Goal: Use online tool/utility: Utilize a website feature to perform a specific function

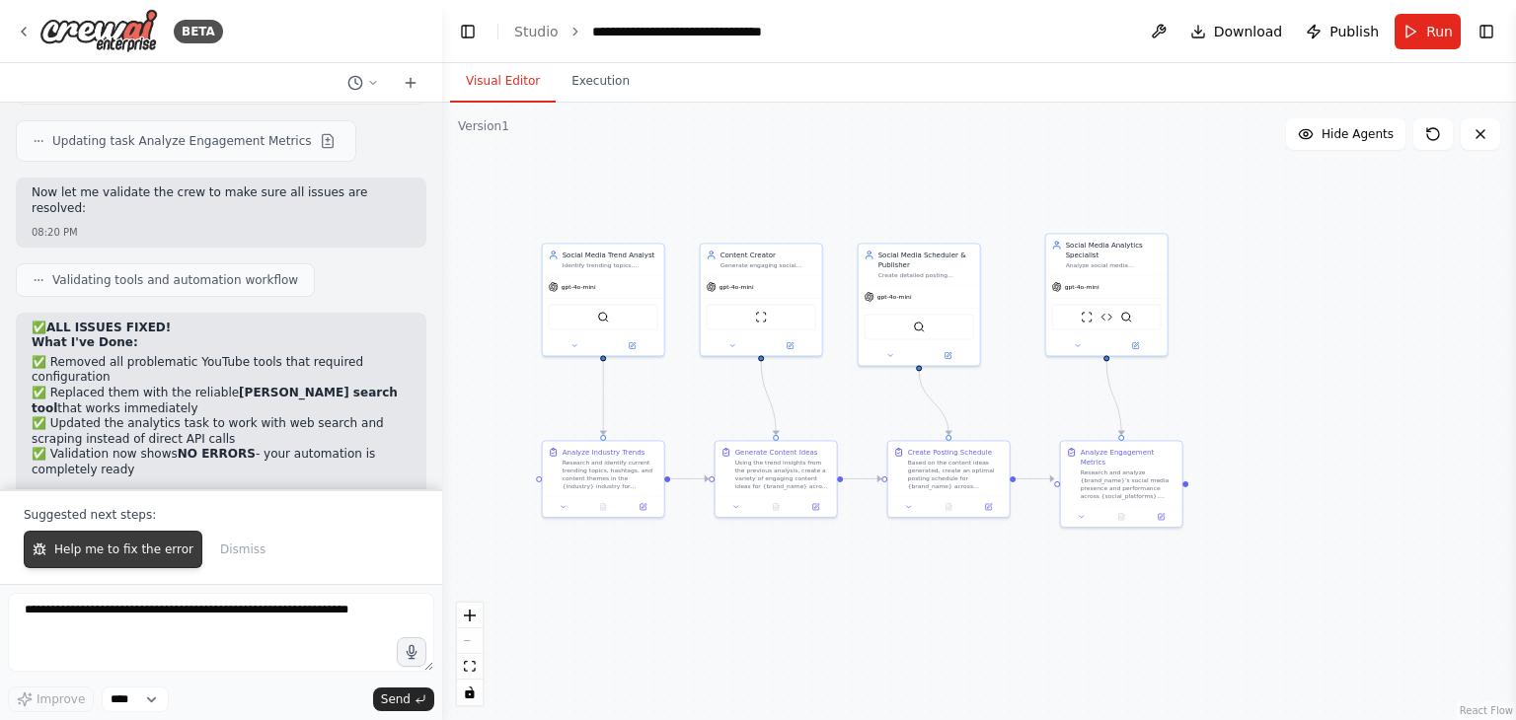
click at [136, 548] on span "Help me to fix the error" at bounding box center [123, 550] width 139 height 16
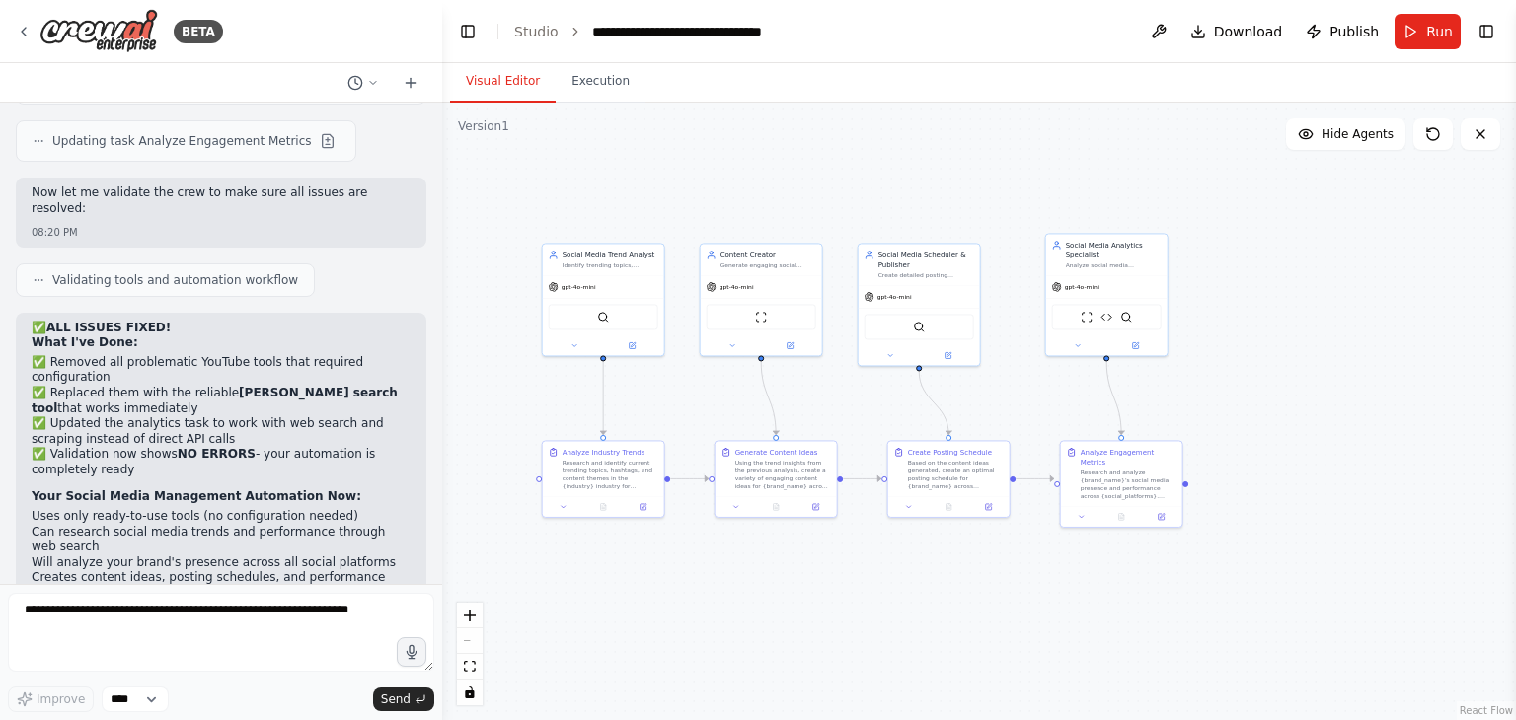
scroll to position [3281, 0]
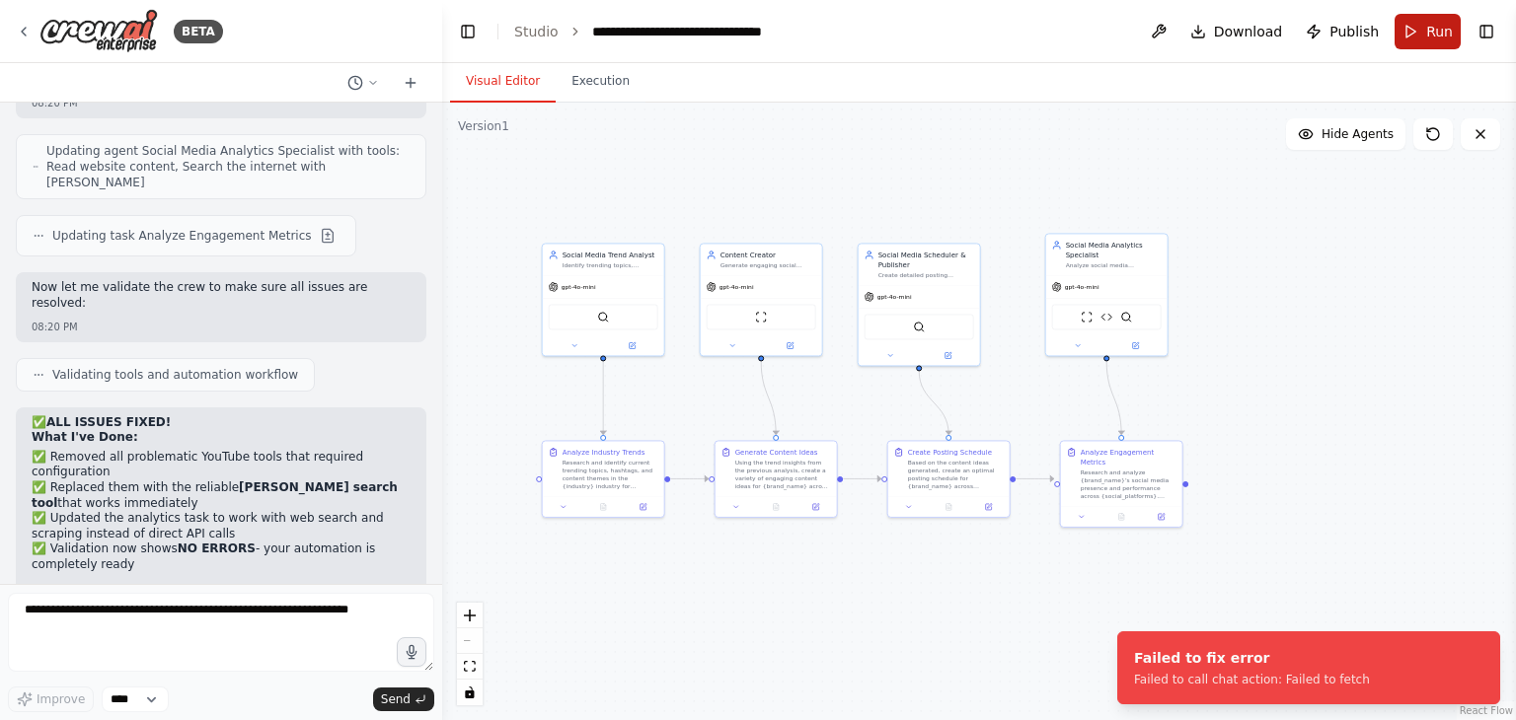
click at [1400, 38] on button "Run" at bounding box center [1428, 32] width 66 height 36
click at [17, 27] on icon at bounding box center [24, 32] width 16 height 16
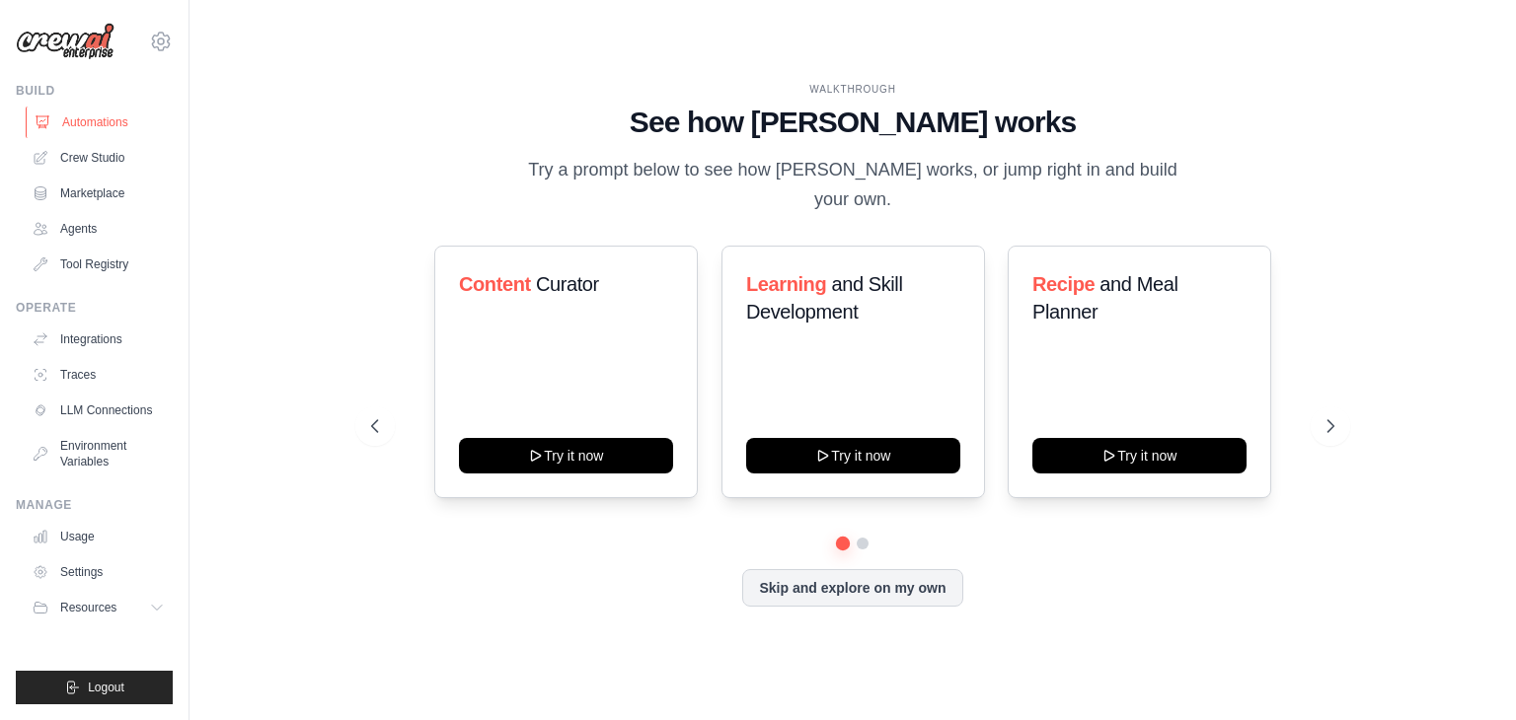
click at [56, 124] on link "Automations" at bounding box center [100, 123] width 149 height 32
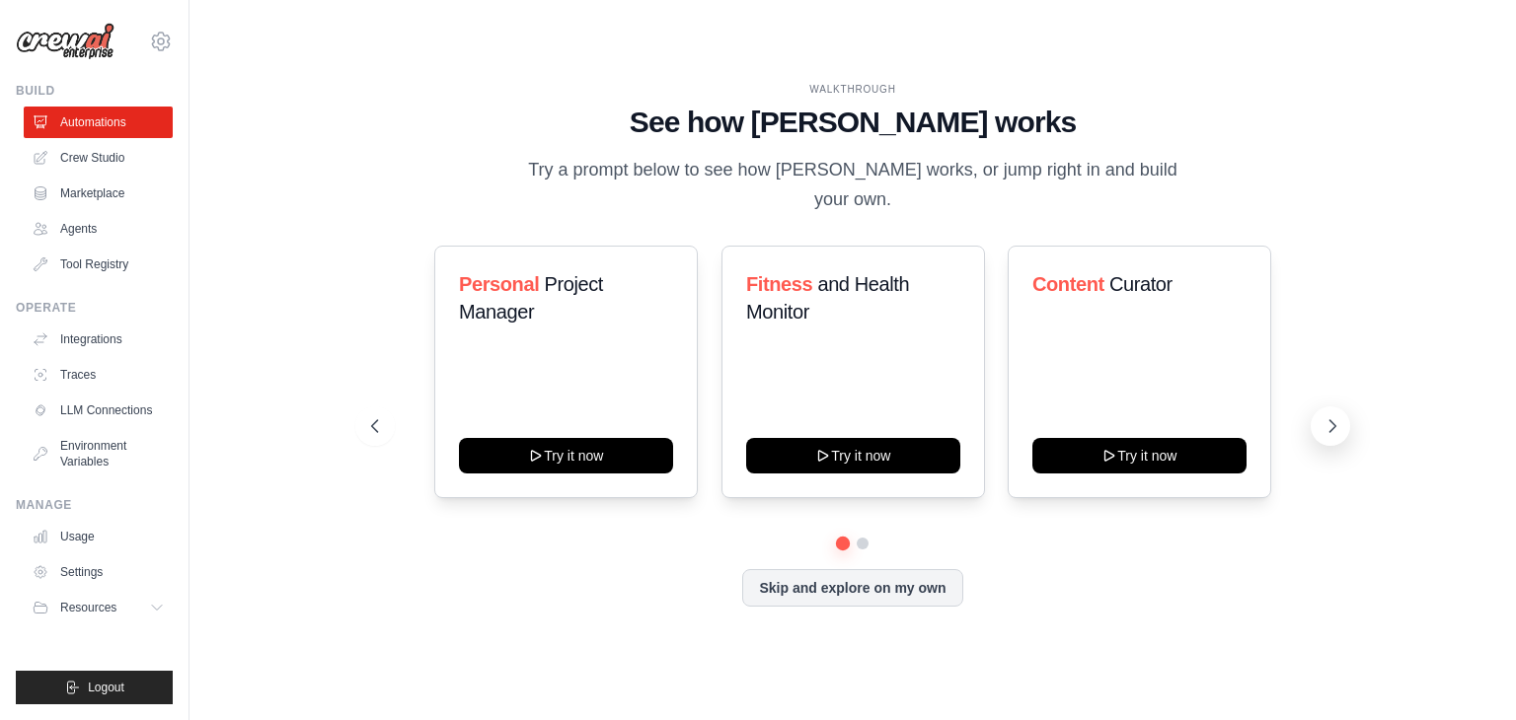
click at [1332, 420] on icon at bounding box center [1333, 426] width 6 height 12
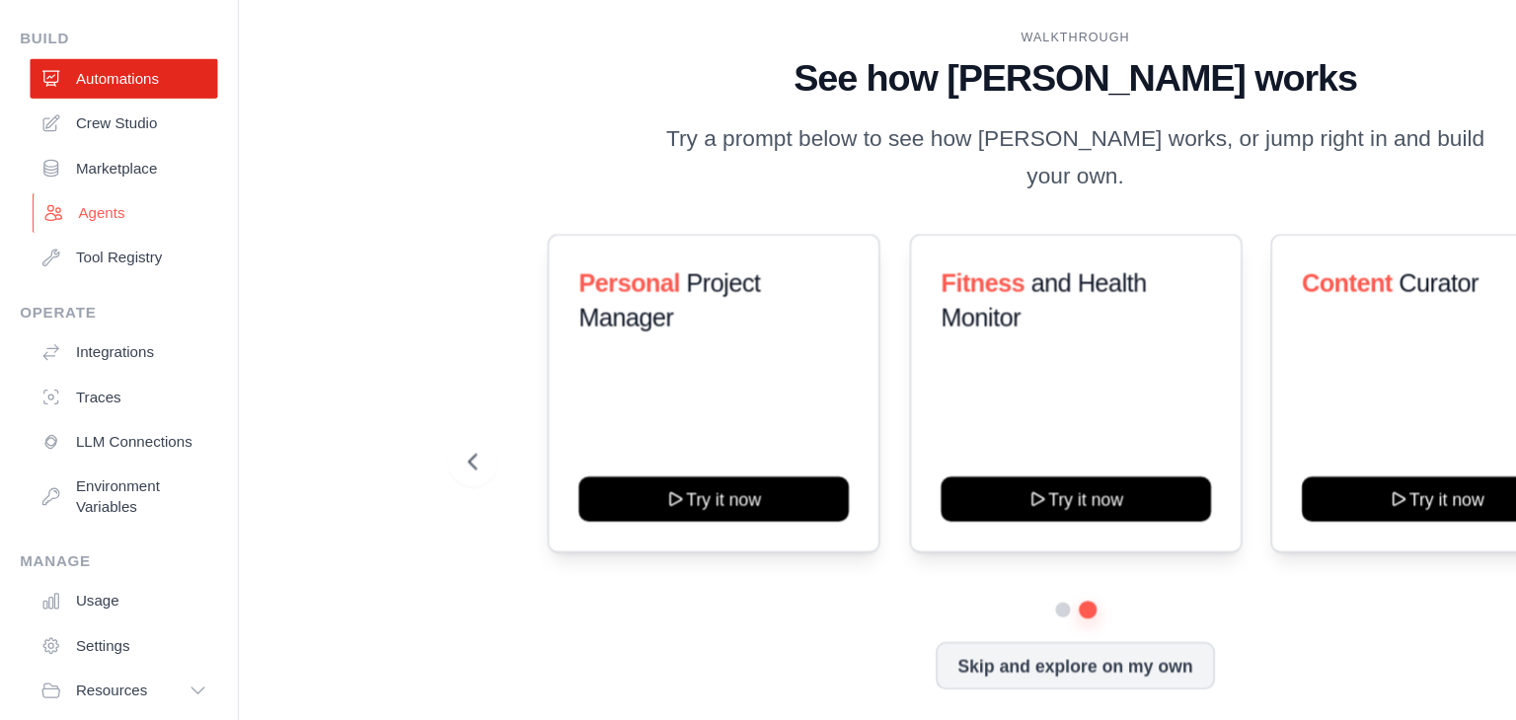
click at [98, 226] on link "Agents" at bounding box center [100, 229] width 149 height 32
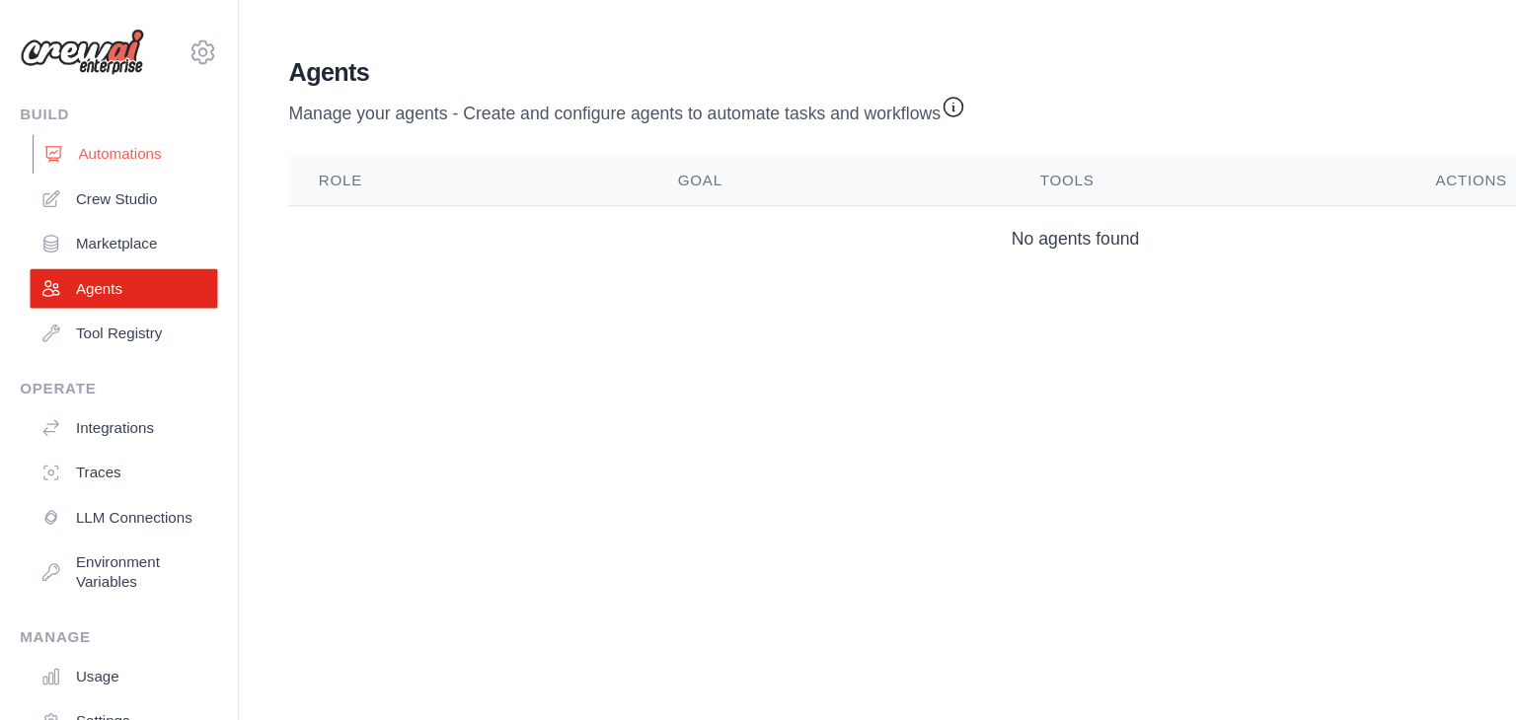
click at [108, 113] on link "Automations" at bounding box center [100, 123] width 149 height 32
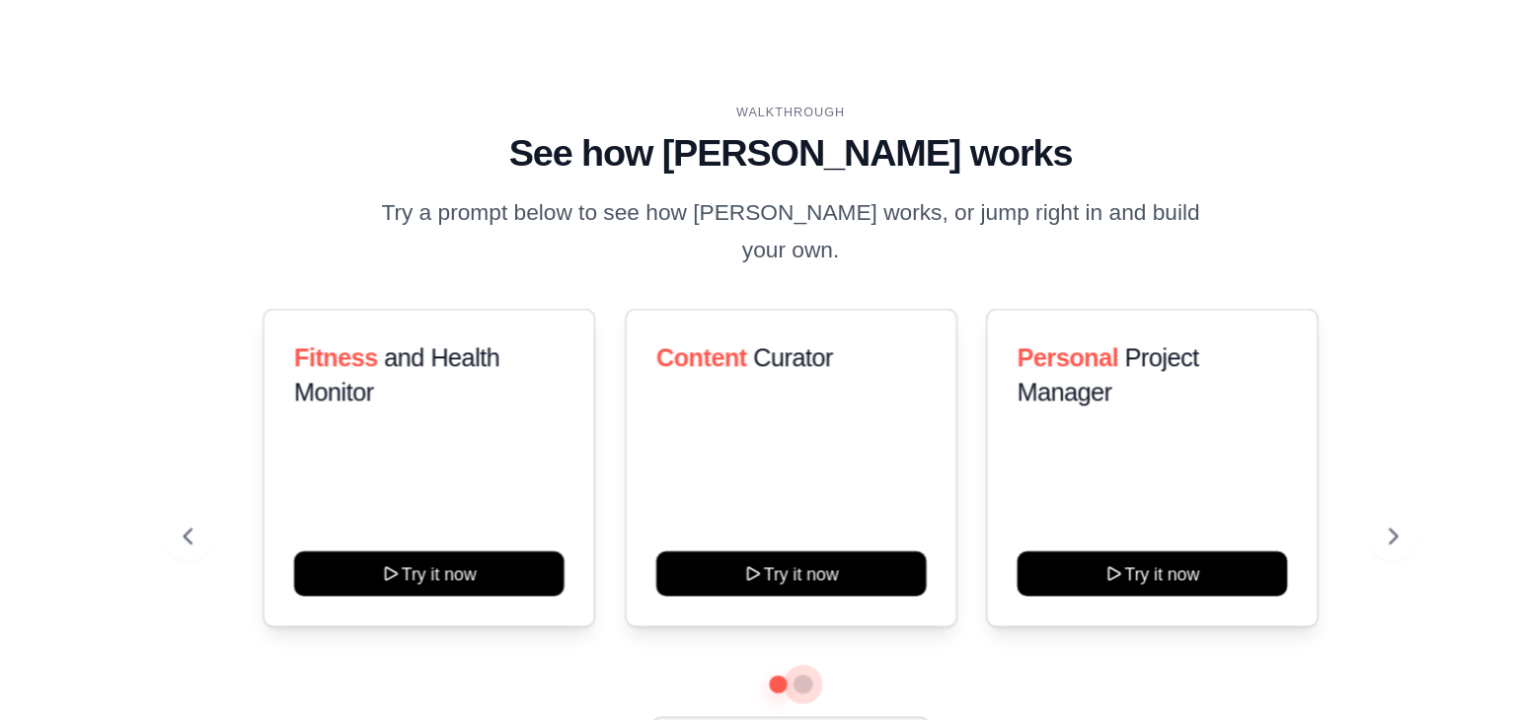
click at [860, 536] on button at bounding box center [863, 544] width 16 height 16
click at [838, 536] on button at bounding box center [843, 543] width 15 height 15
click at [863, 536] on button at bounding box center [862, 543] width 15 height 15
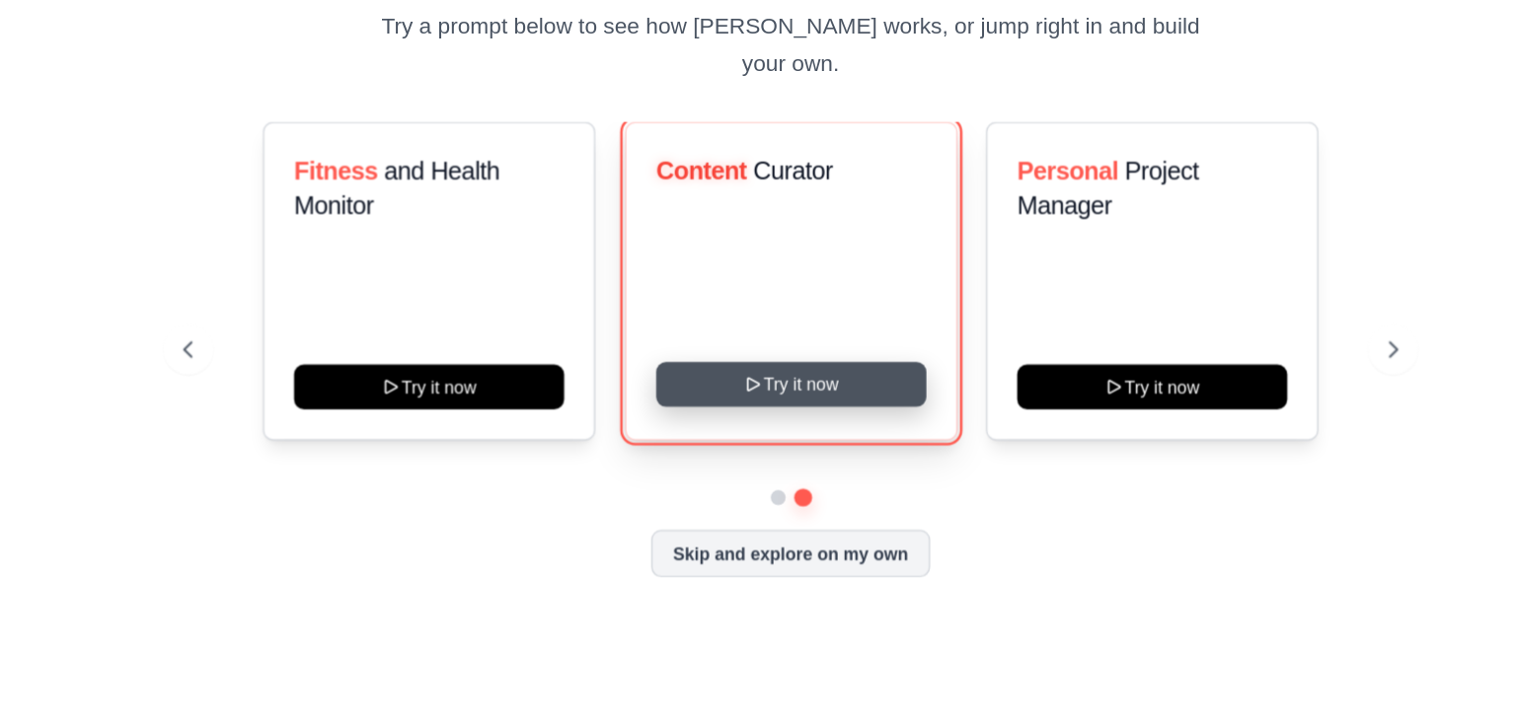
click at [851, 448] on button "Try it now" at bounding box center [853, 454] width 214 height 36
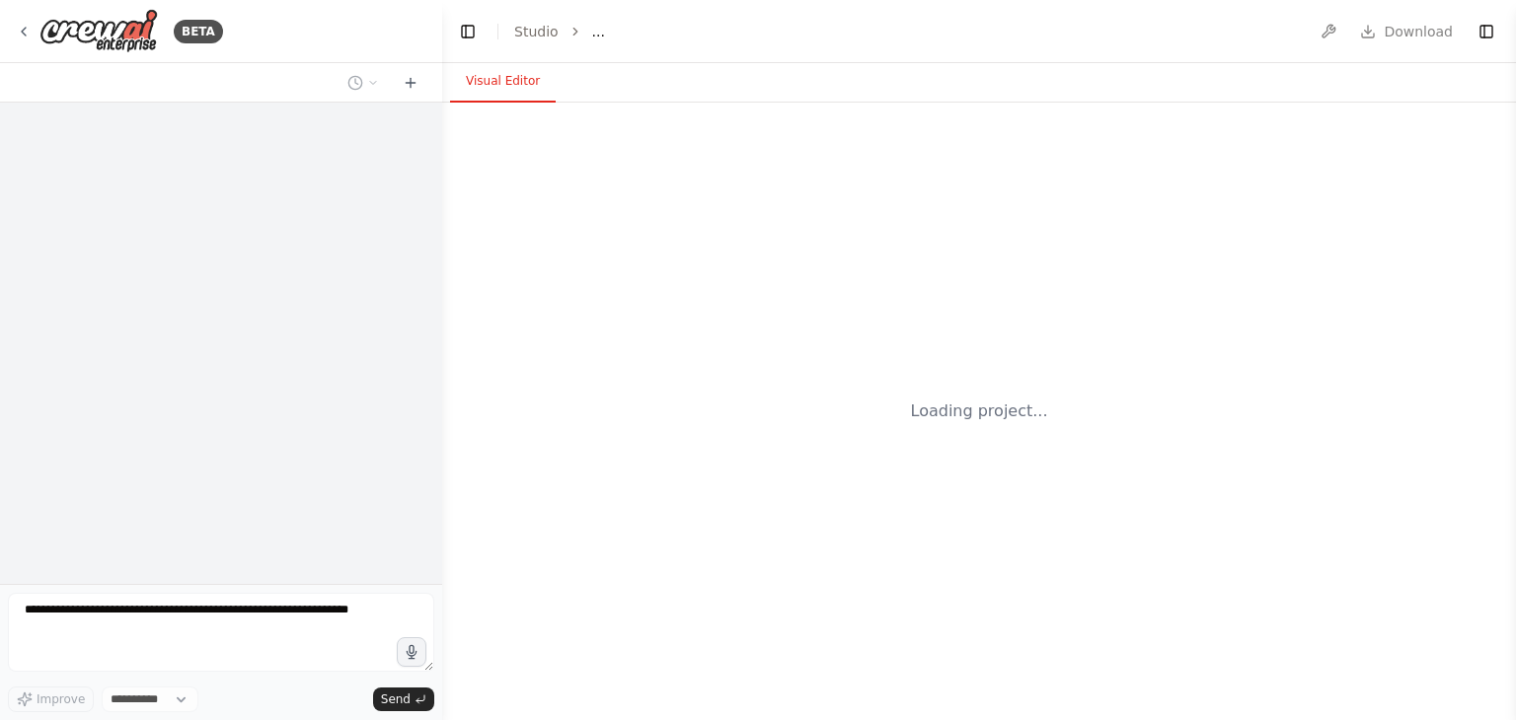
select select "****"
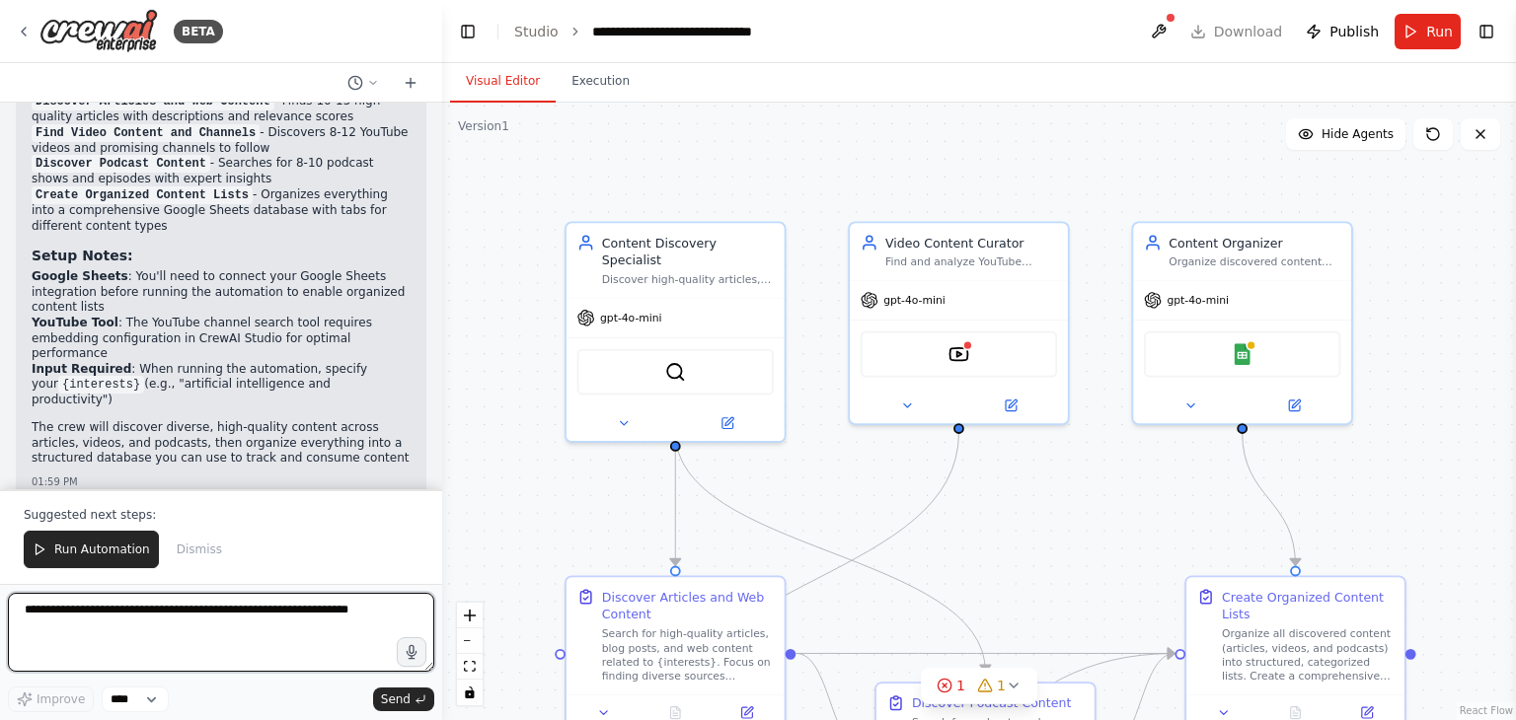
scroll to position [1727, 0]
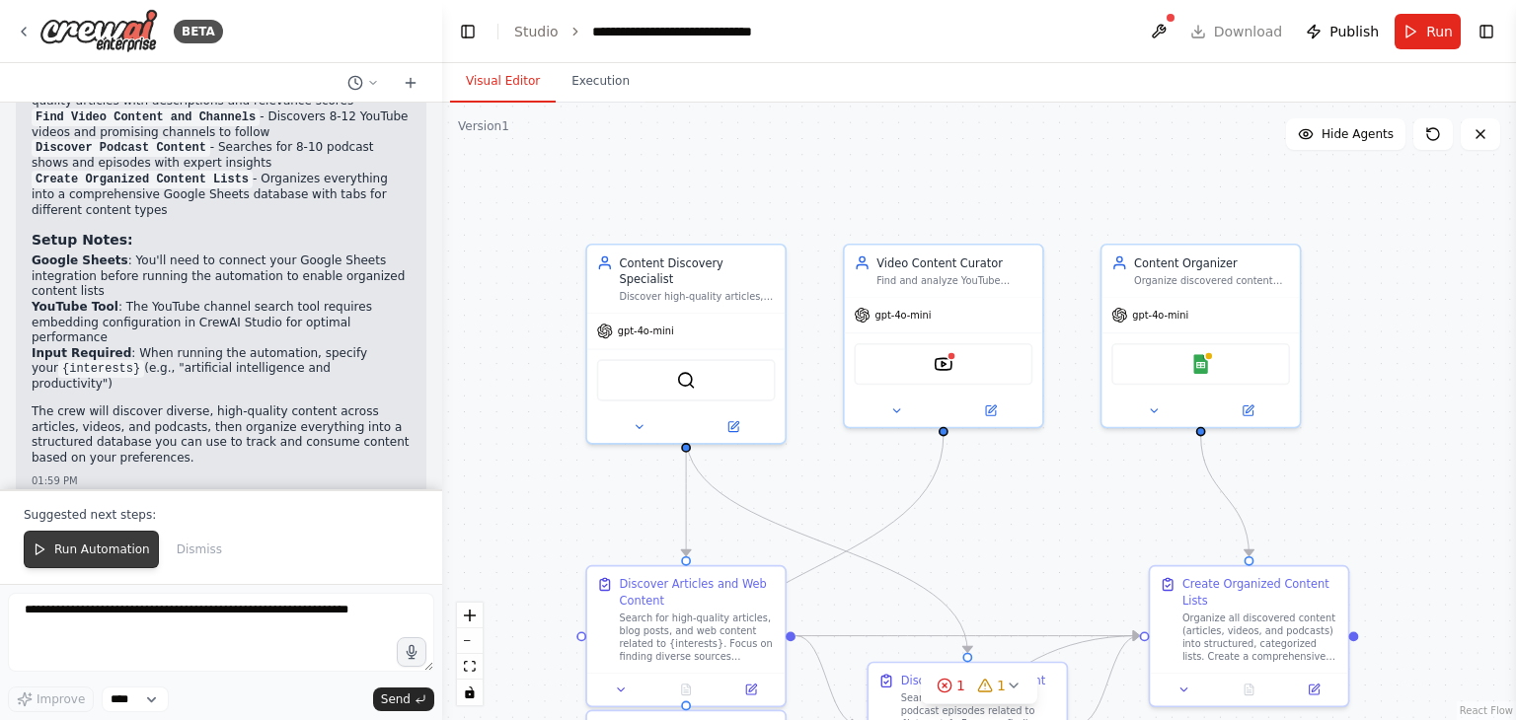
click at [85, 549] on span "Run Automation" at bounding box center [102, 550] width 96 height 16
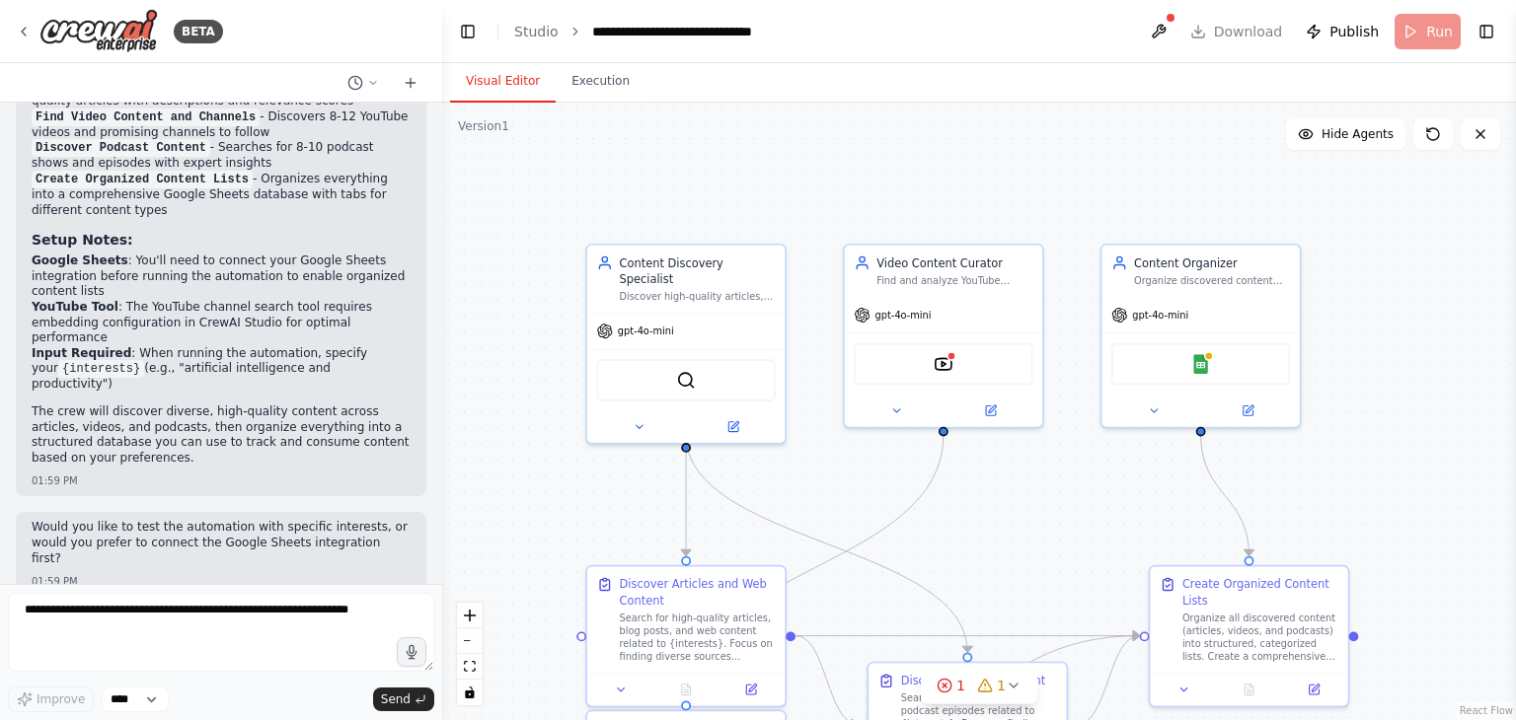
scroll to position [1633, 0]
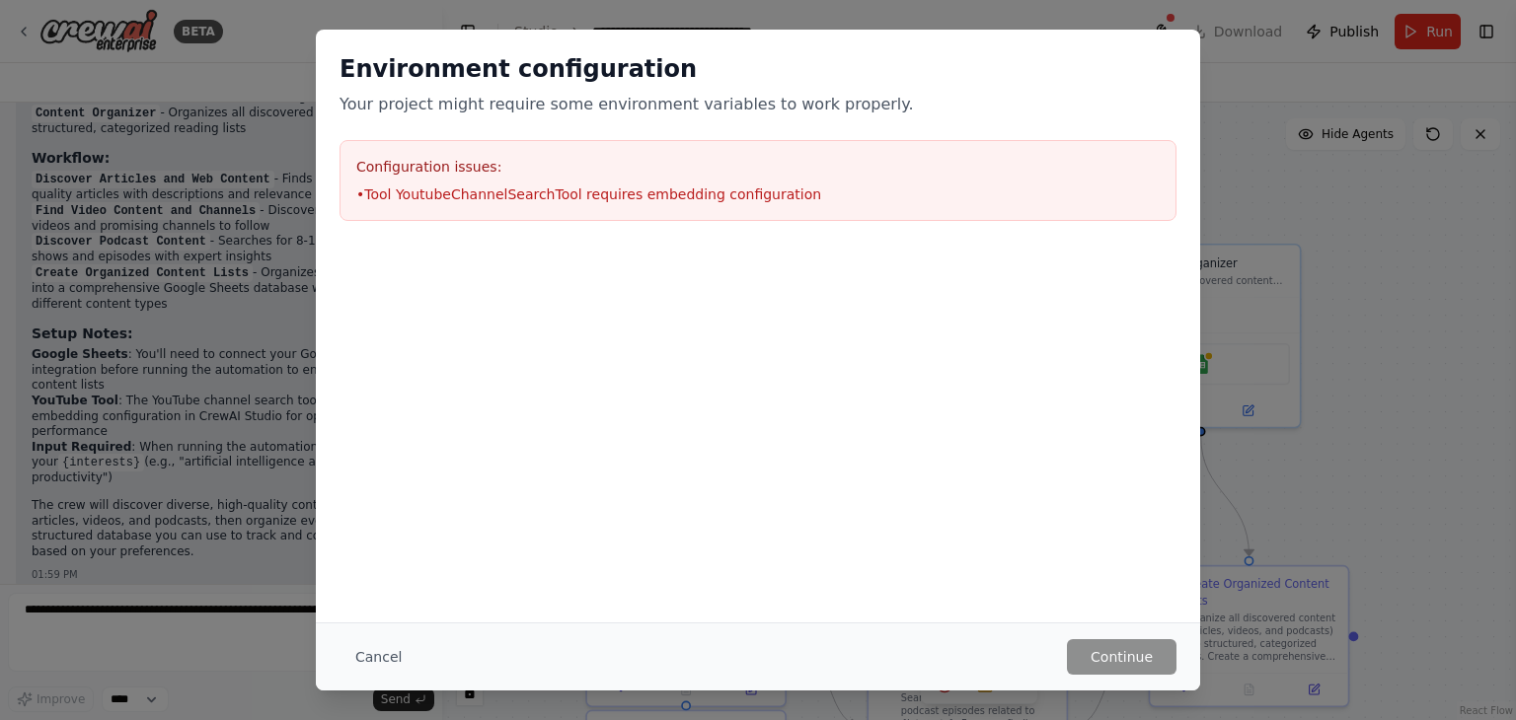
click at [718, 192] on li "• Tool YoutubeChannelSearchTool requires embedding configuration" at bounding box center [757, 195] width 803 height 20
click at [391, 650] on button "Cancel" at bounding box center [379, 658] width 78 height 36
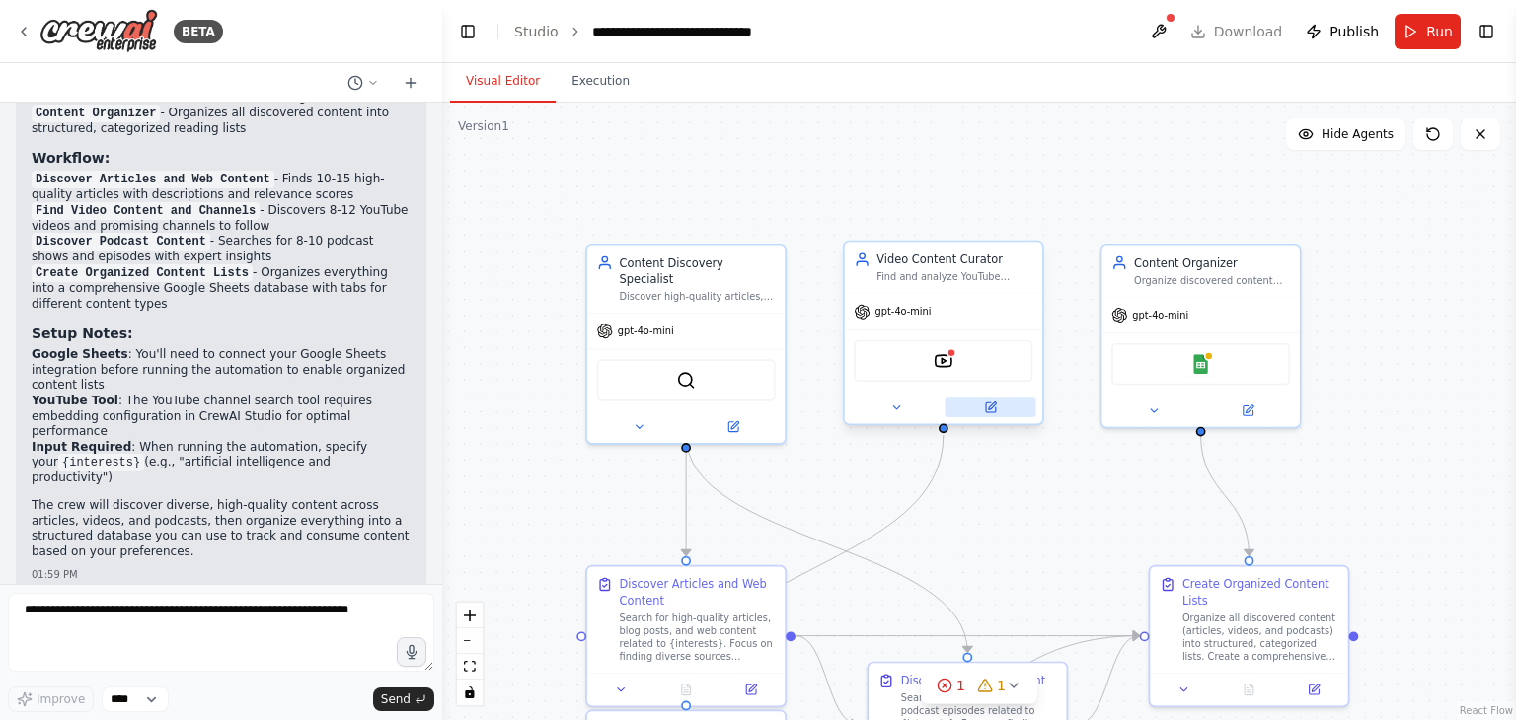
click at [985, 406] on icon at bounding box center [990, 408] width 13 height 13
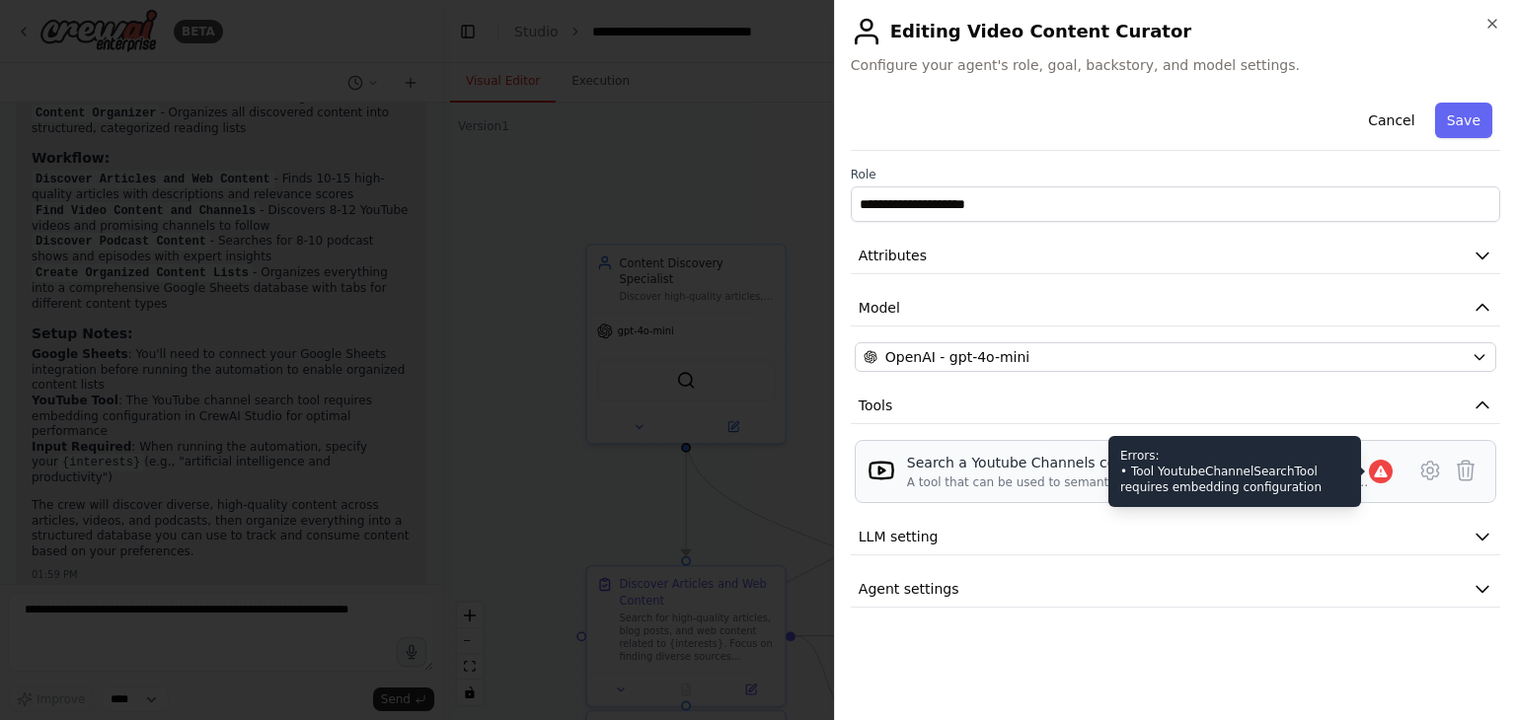
click at [1376, 471] on icon at bounding box center [1380, 472] width 13 height 12
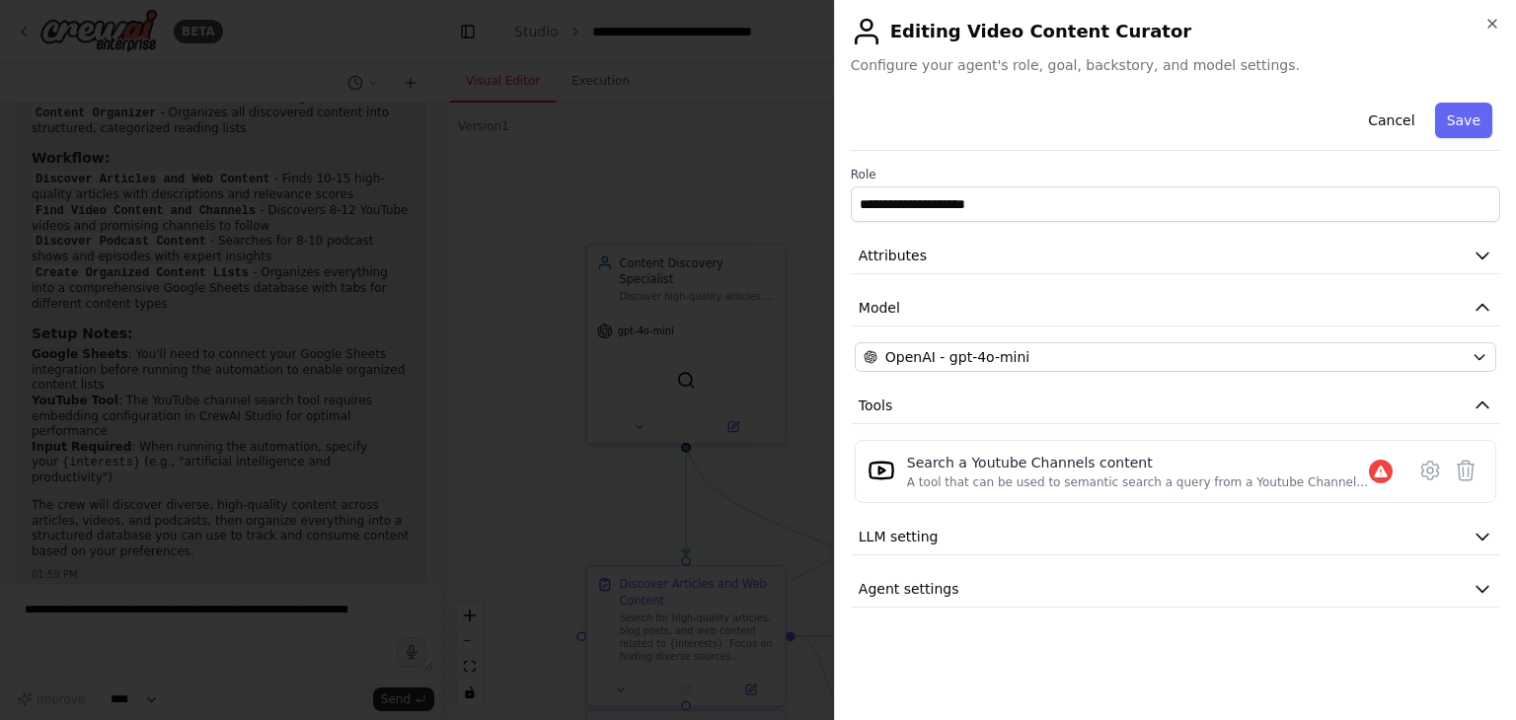
click at [1371, 516] on div "**********" at bounding box center [1175, 351] width 649 height 513
click at [1250, 461] on div "Search a Youtube Channels content" at bounding box center [1138, 463] width 462 height 20
click at [1132, 458] on div "Search a Youtube Channels content" at bounding box center [1138, 463] width 462 height 20
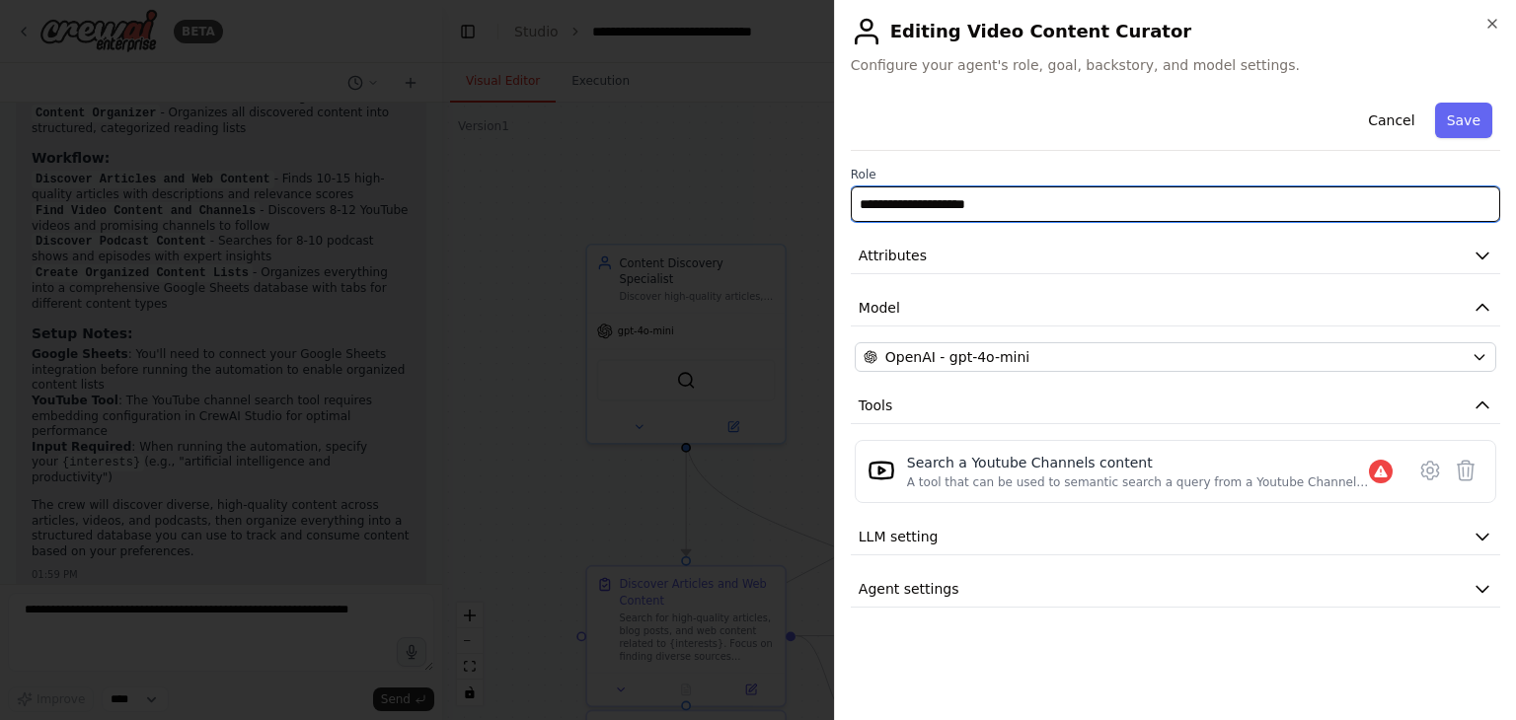
click at [1039, 203] on input "**********" at bounding box center [1175, 205] width 649 height 36
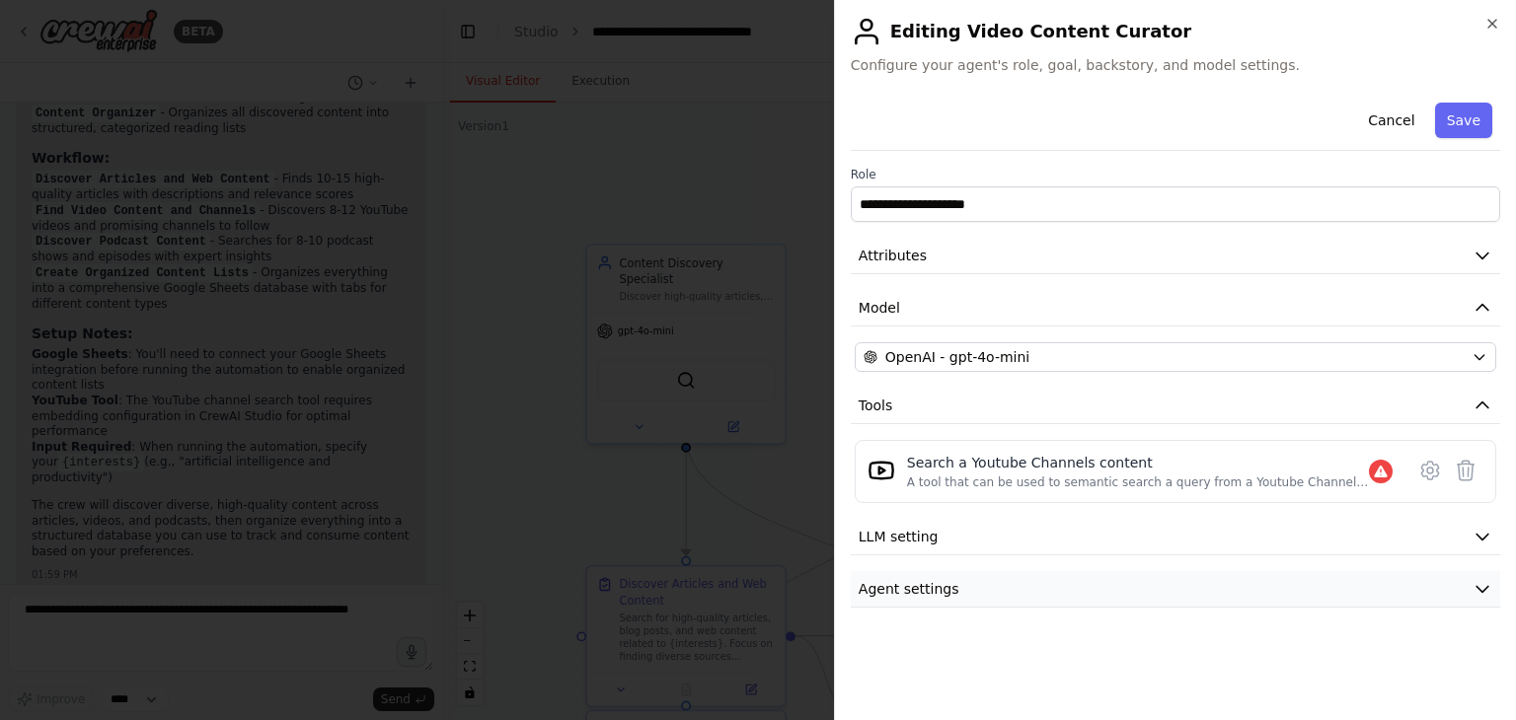
click at [926, 593] on span "Agent settings" at bounding box center [909, 589] width 101 height 20
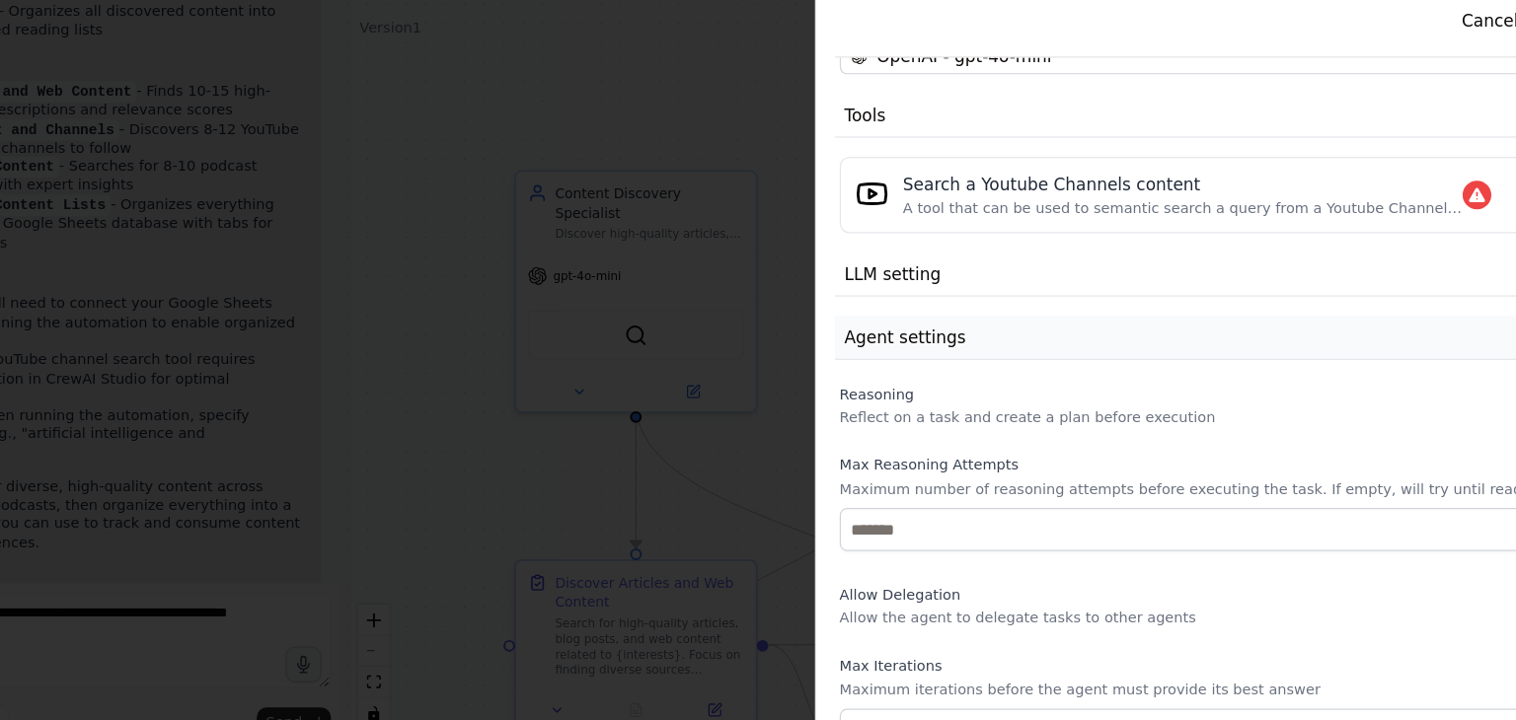
scroll to position [430, 0]
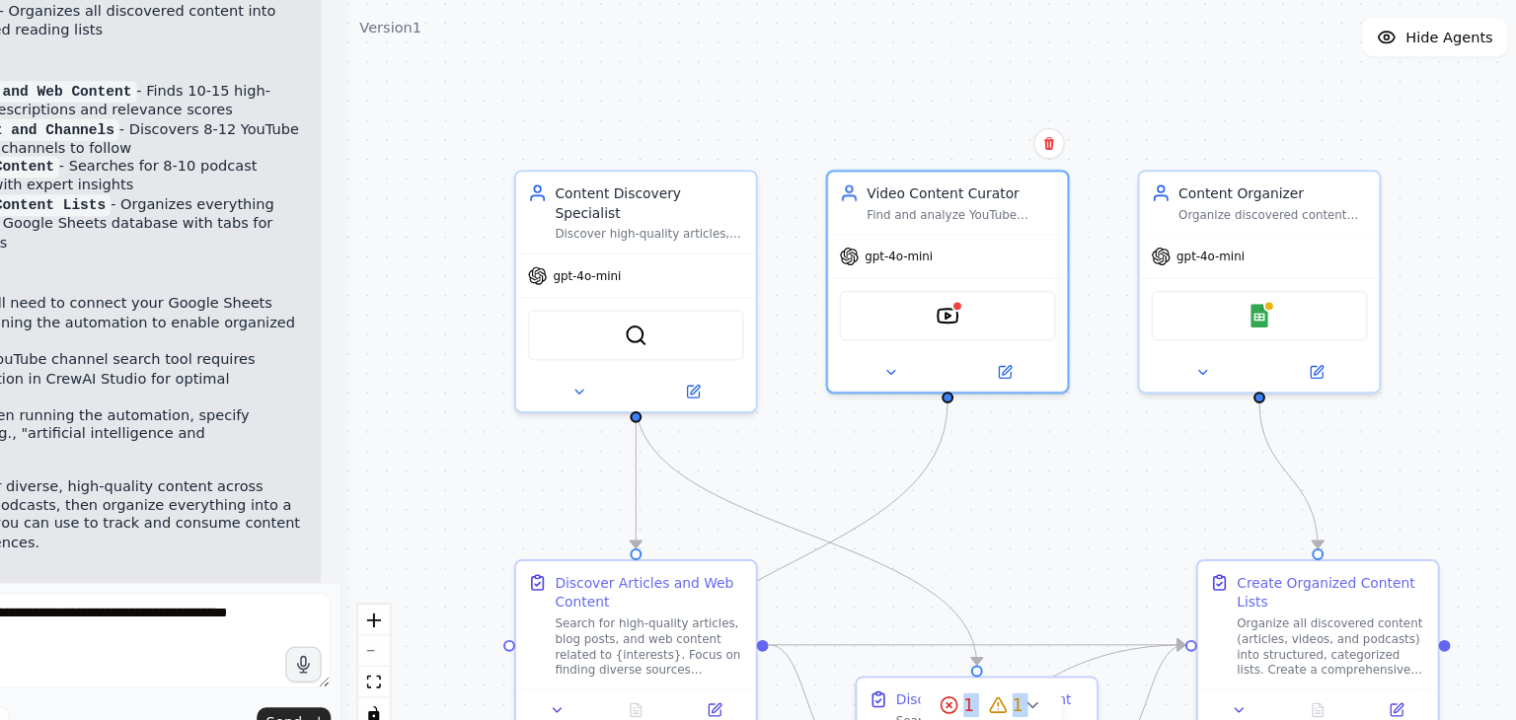
drag, startPoint x: 774, startPoint y: 551, endPoint x: 714, endPoint y: 550, distance: 60.2
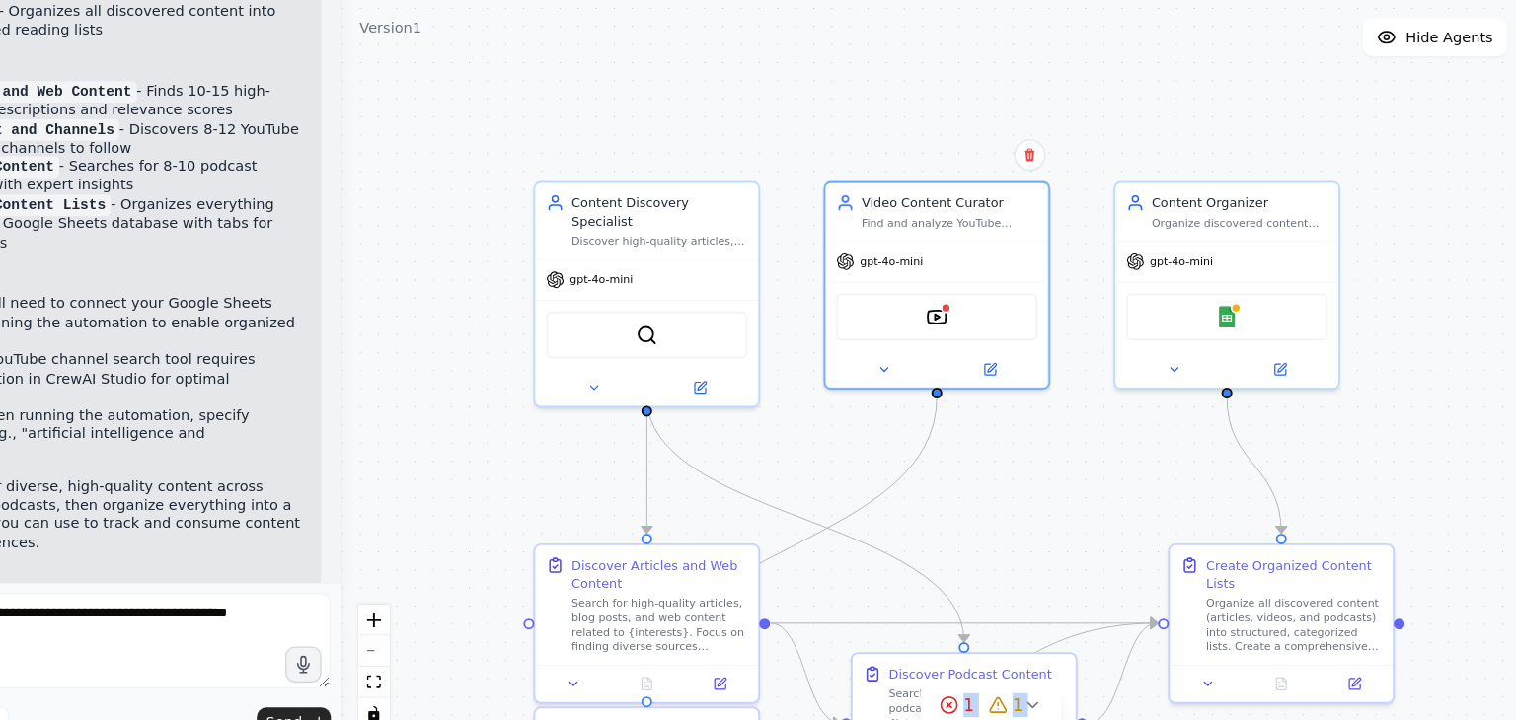
click at [999, 545] on div ".deletable-edge-delete-btn { width: 20px; height: 20px; border: 0px solid #ffff…" at bounding box center [979, 412] width 1074 height 618
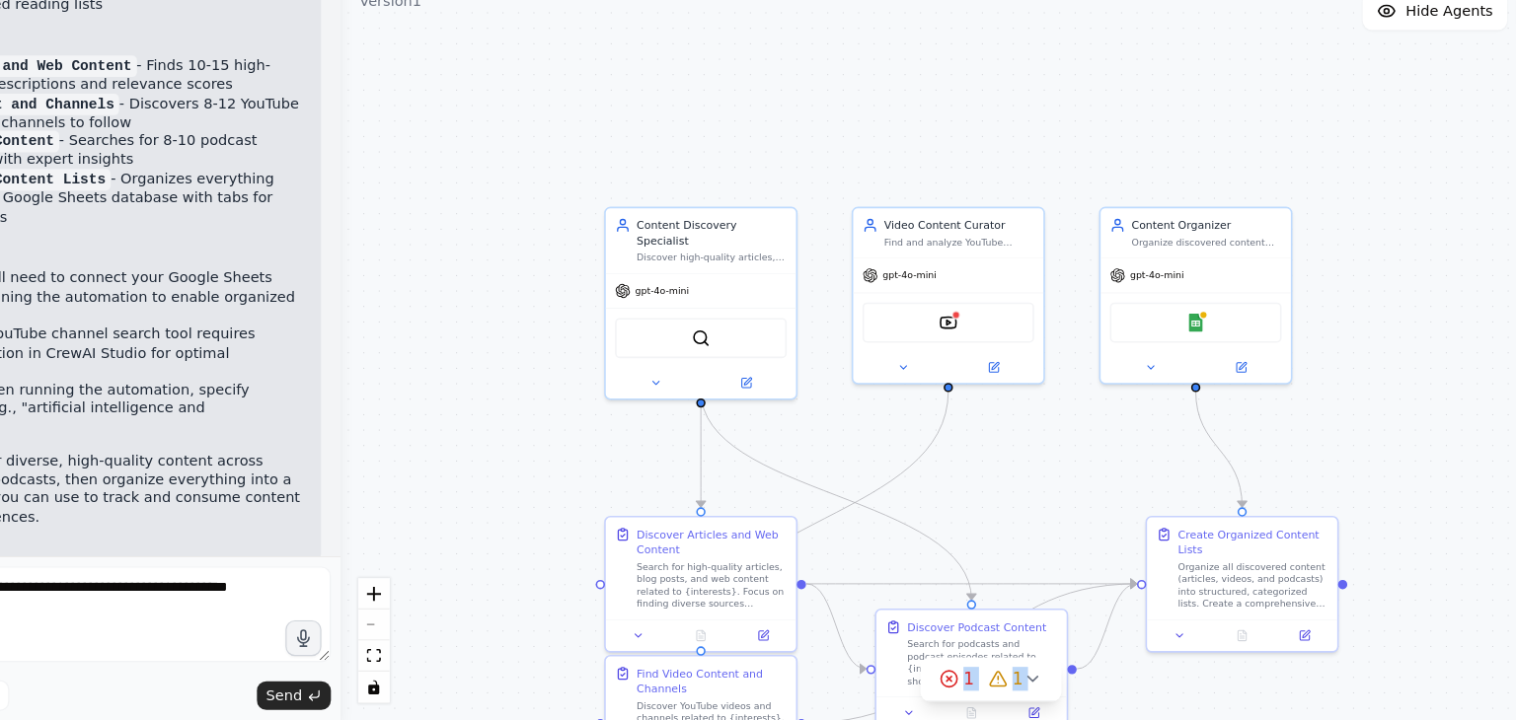
scroll to position [0, 0]
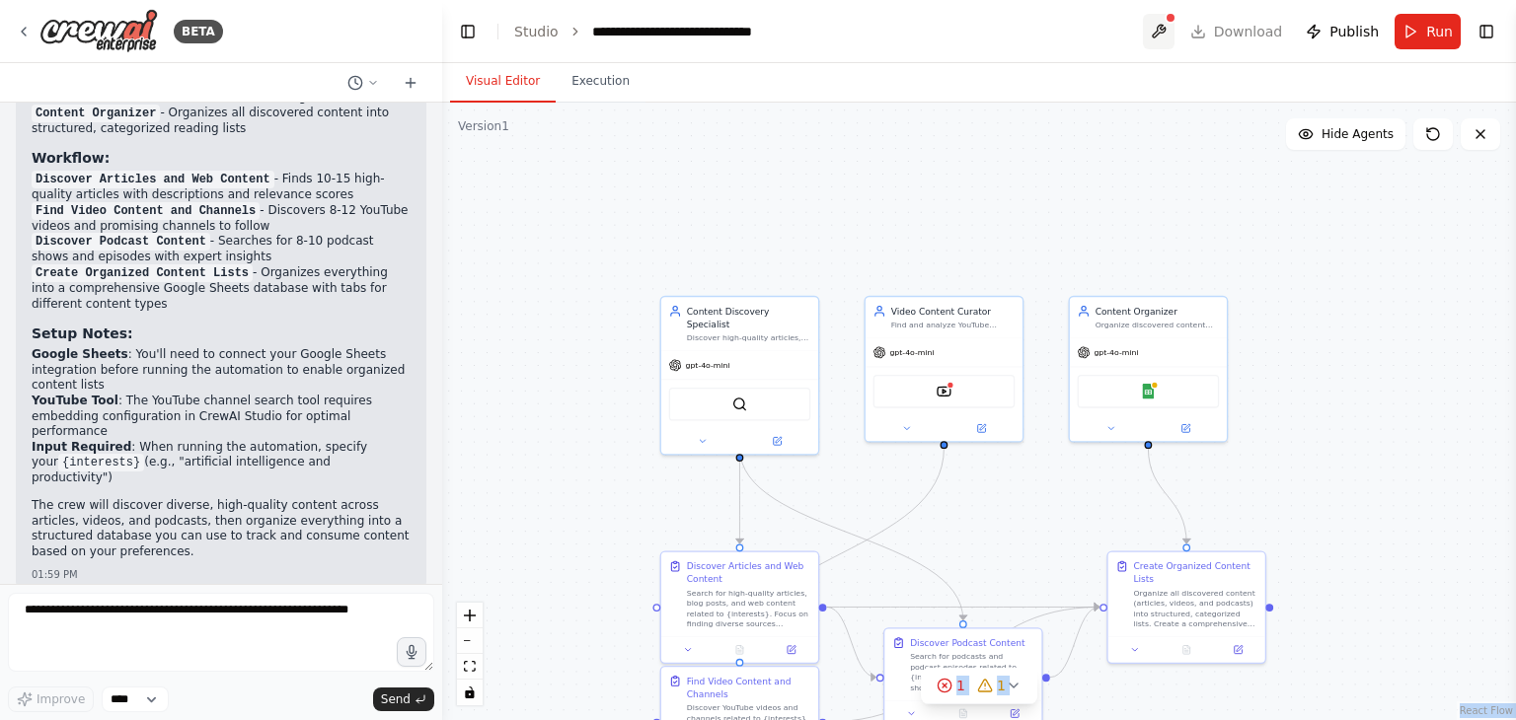
click at [1167, 30] on button at bounding box center [1159, 32] width 32 height 36
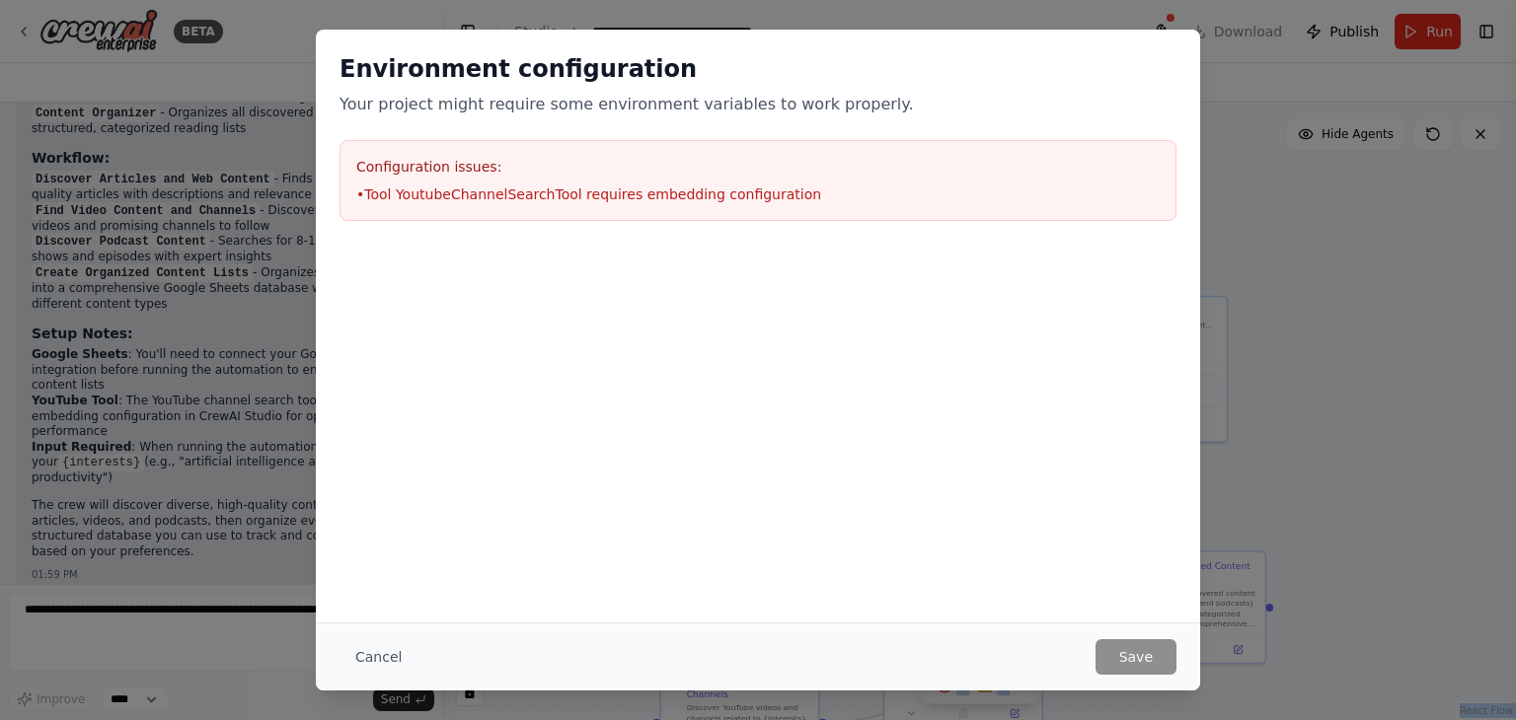
click at [924, 193] on li "• Tool YoutubeChannelSearchTool requires embedding configuration" at bounding box center [757, 195] width 803 height 20
click at [393, 653] on button "Cancel" at bounding box center [379, 658] width 78 height 36
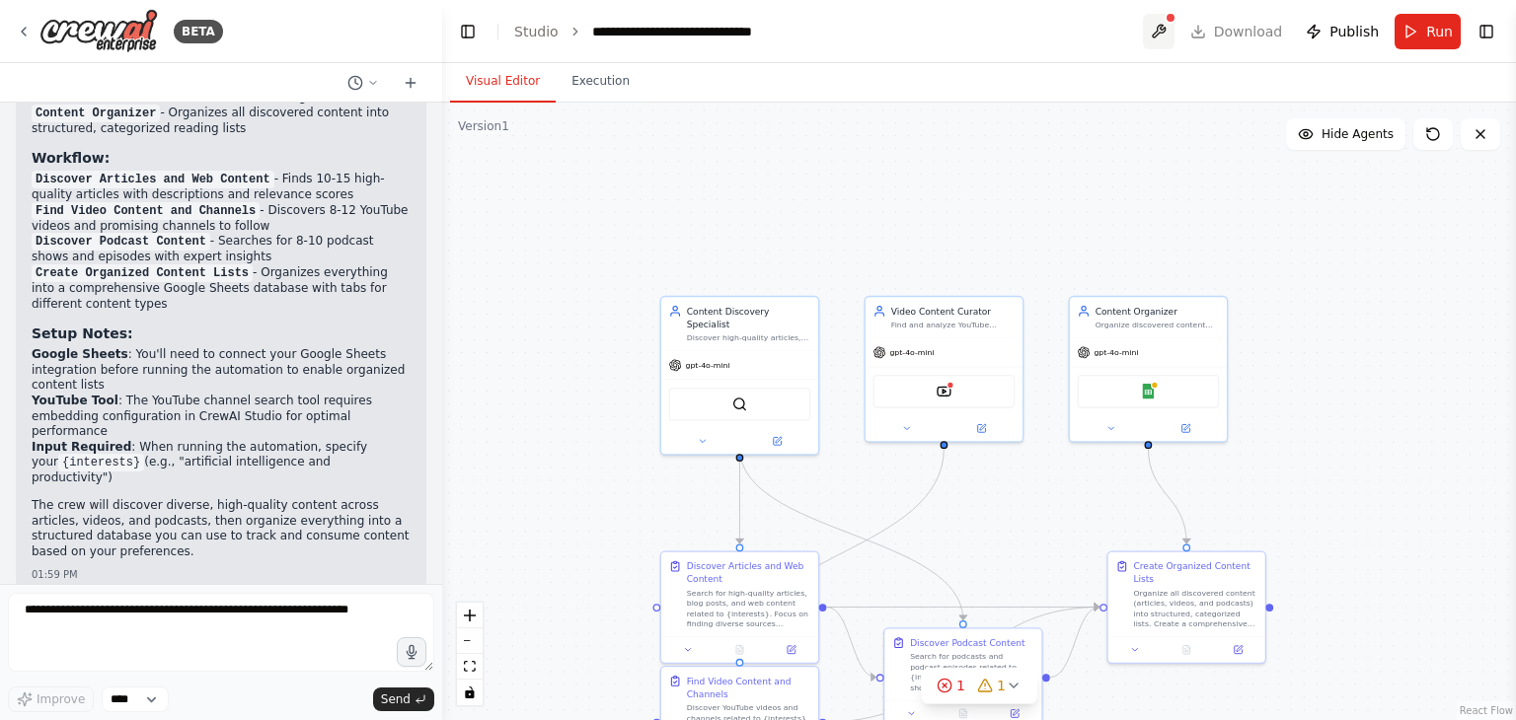
click at [1164, 28] on button at bounding box center [1159, 32] width 32 height 36
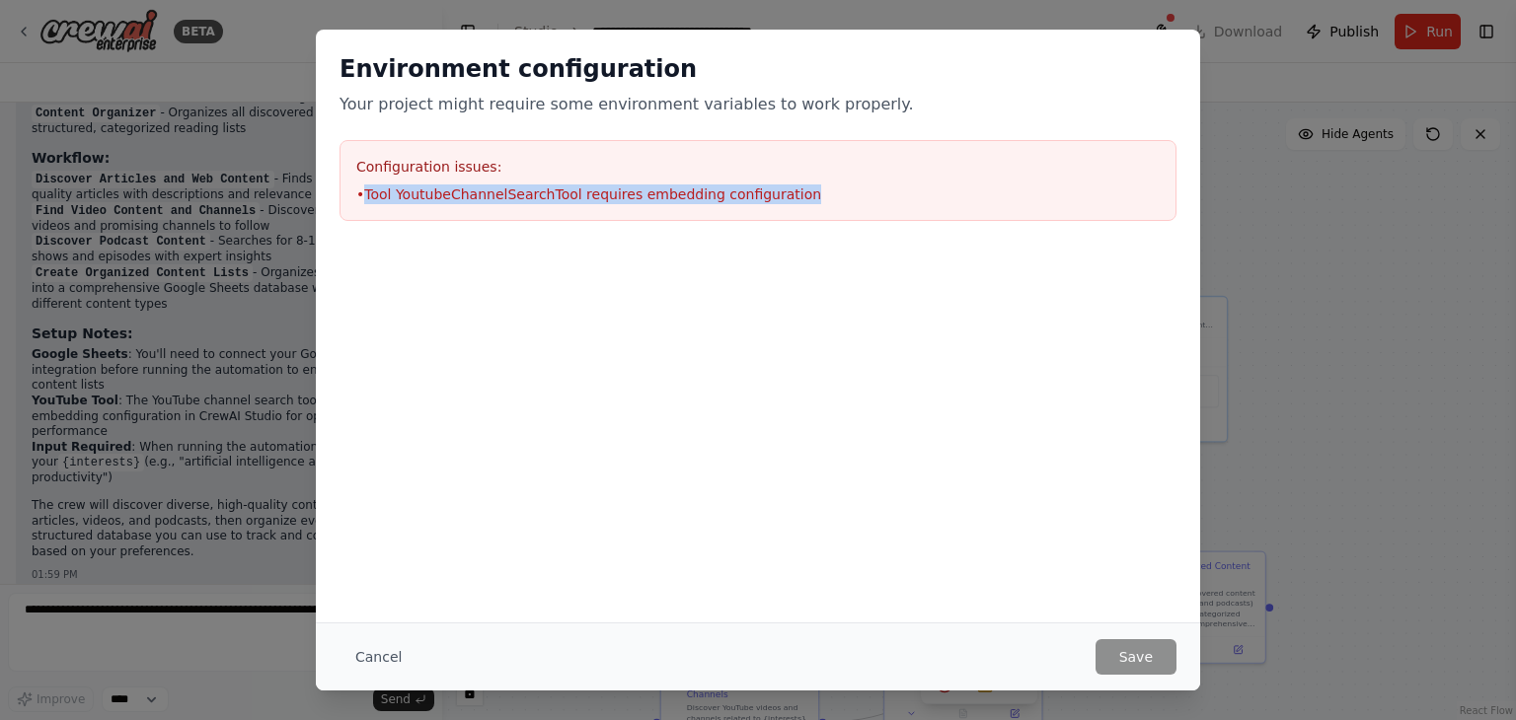
drag, startPoint x: 788, startPoint y: 192, endPoint x: 364, endPoint y: 215, distance: 424.0
click at [364, 215] on div "Configuration issues: • Tool YoutubeChannelSearchTool requires embedding config…" at bounding box center [758, 180] width 837 height 81
copy li "Tool YoutubeChannelSearchTool requires embedding configuration"
click at [378, 657] on button "Cancel" at bounding box center [379, 658] width 78 height 36
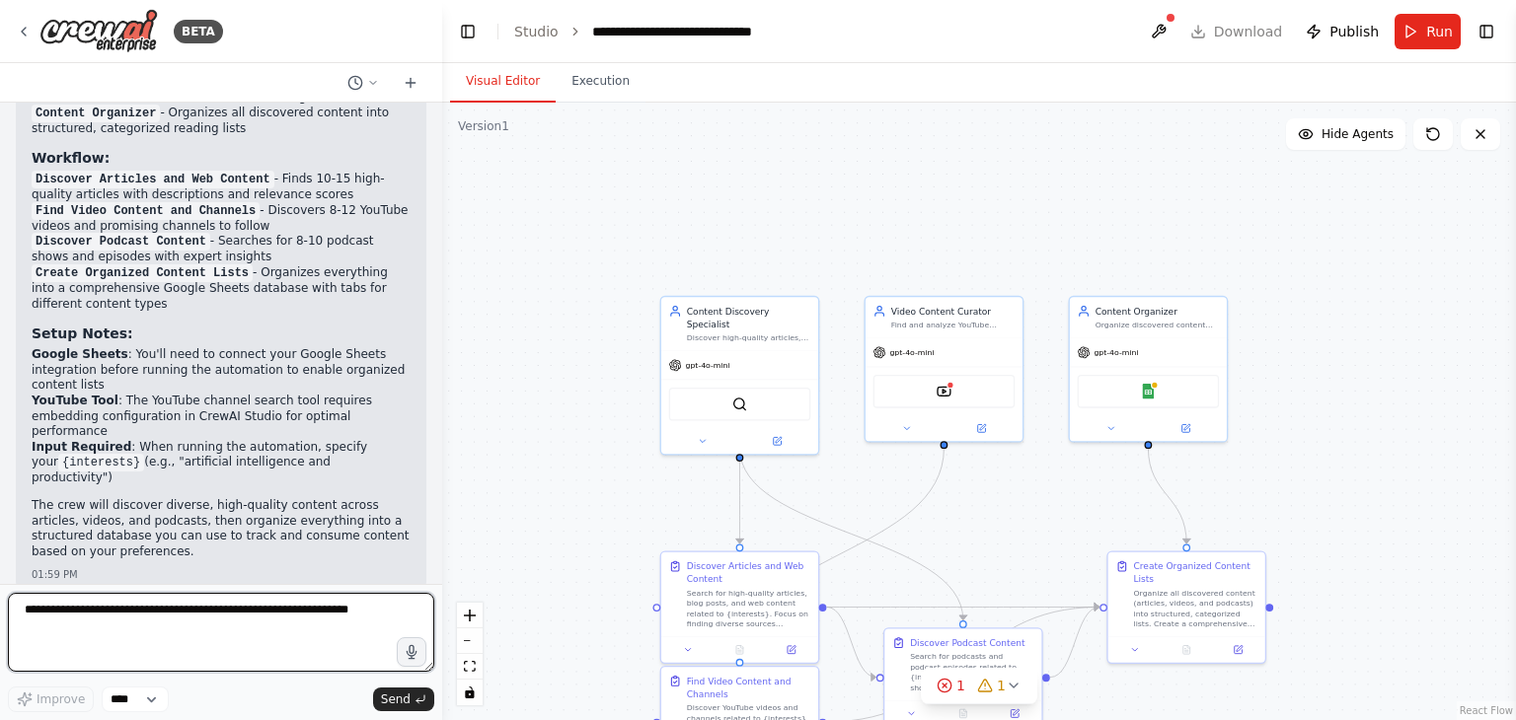
click at [161, 657] on textarea at bounding box center [221, 632] width 426 height 79
paste textarea "**********"
type textarea "**********"
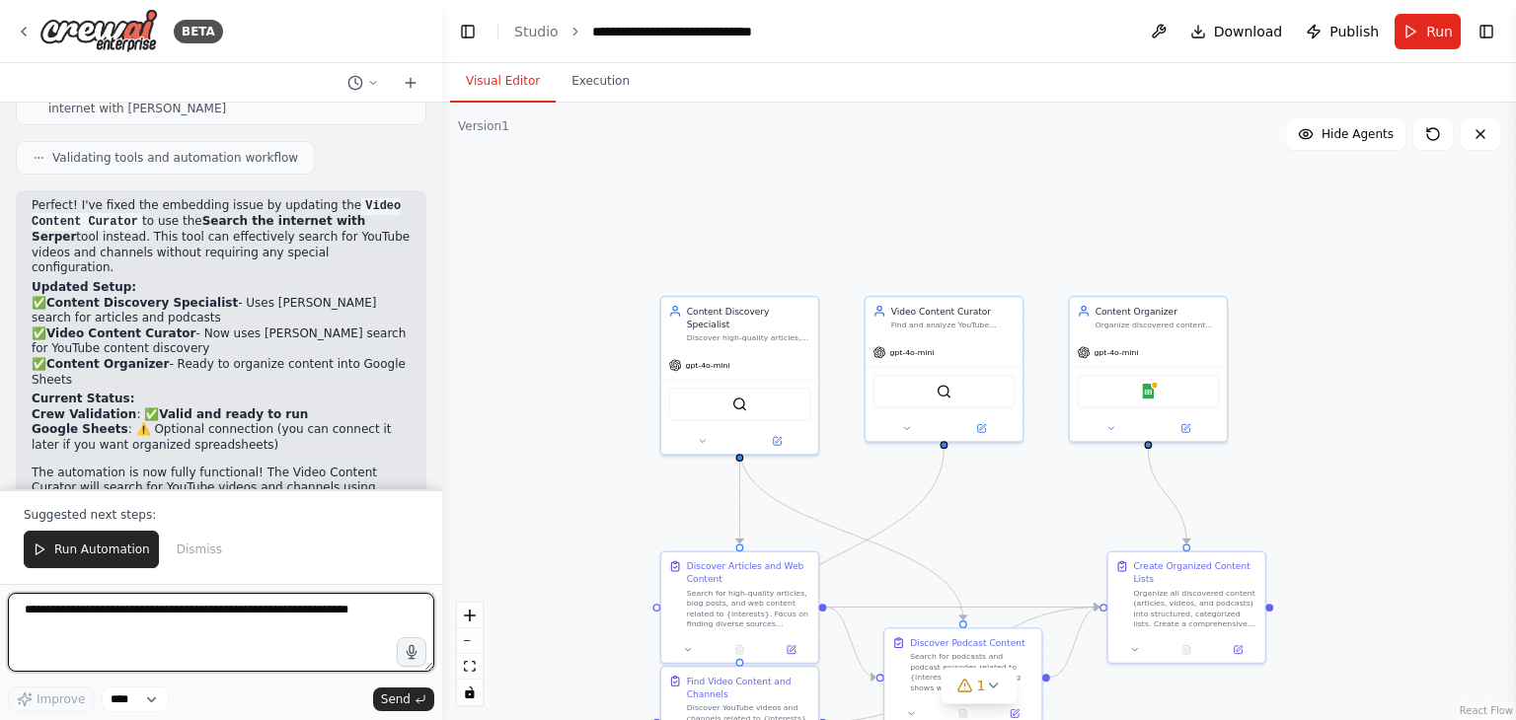
scroll to position [2531, 0]
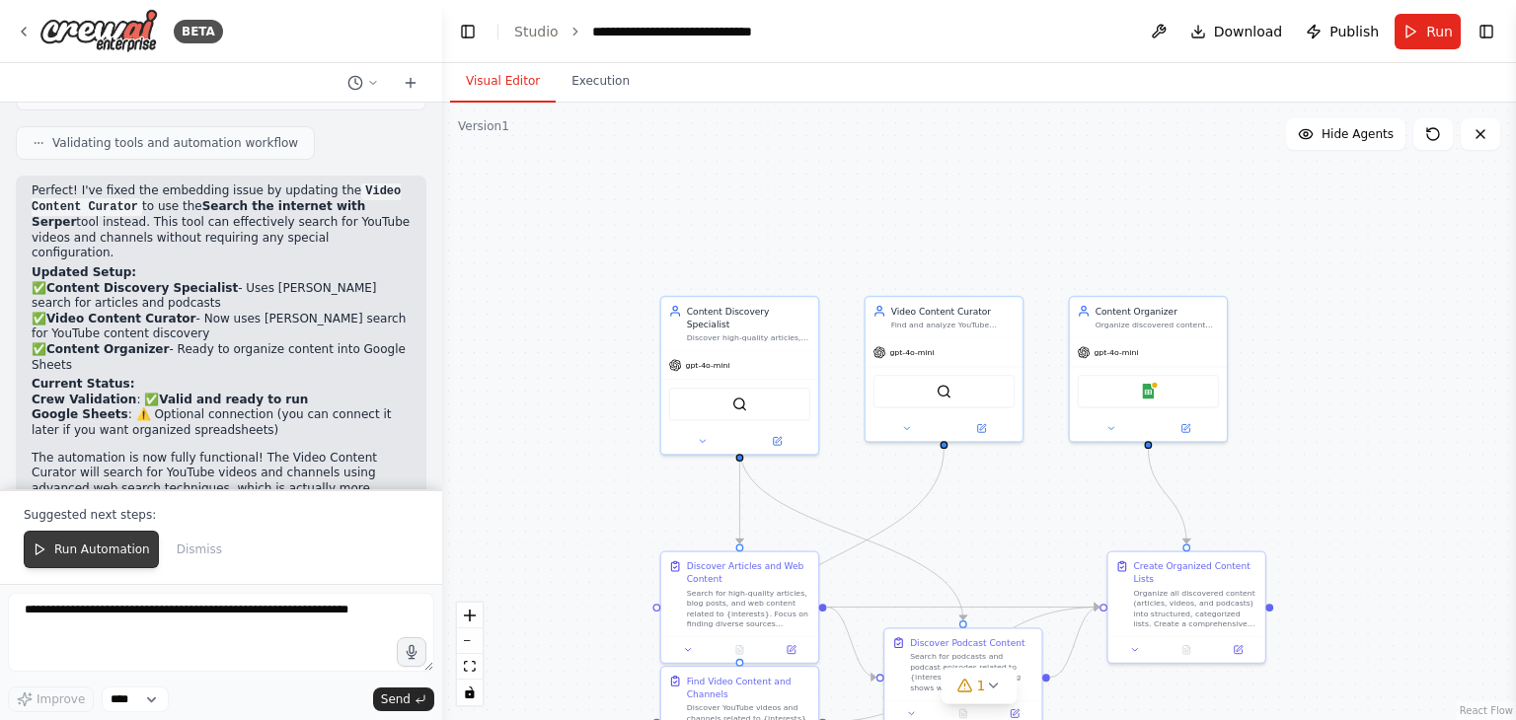
click at [91, 559] on button "Run Automation" at bounding box center [91, 550] width 135 height 38
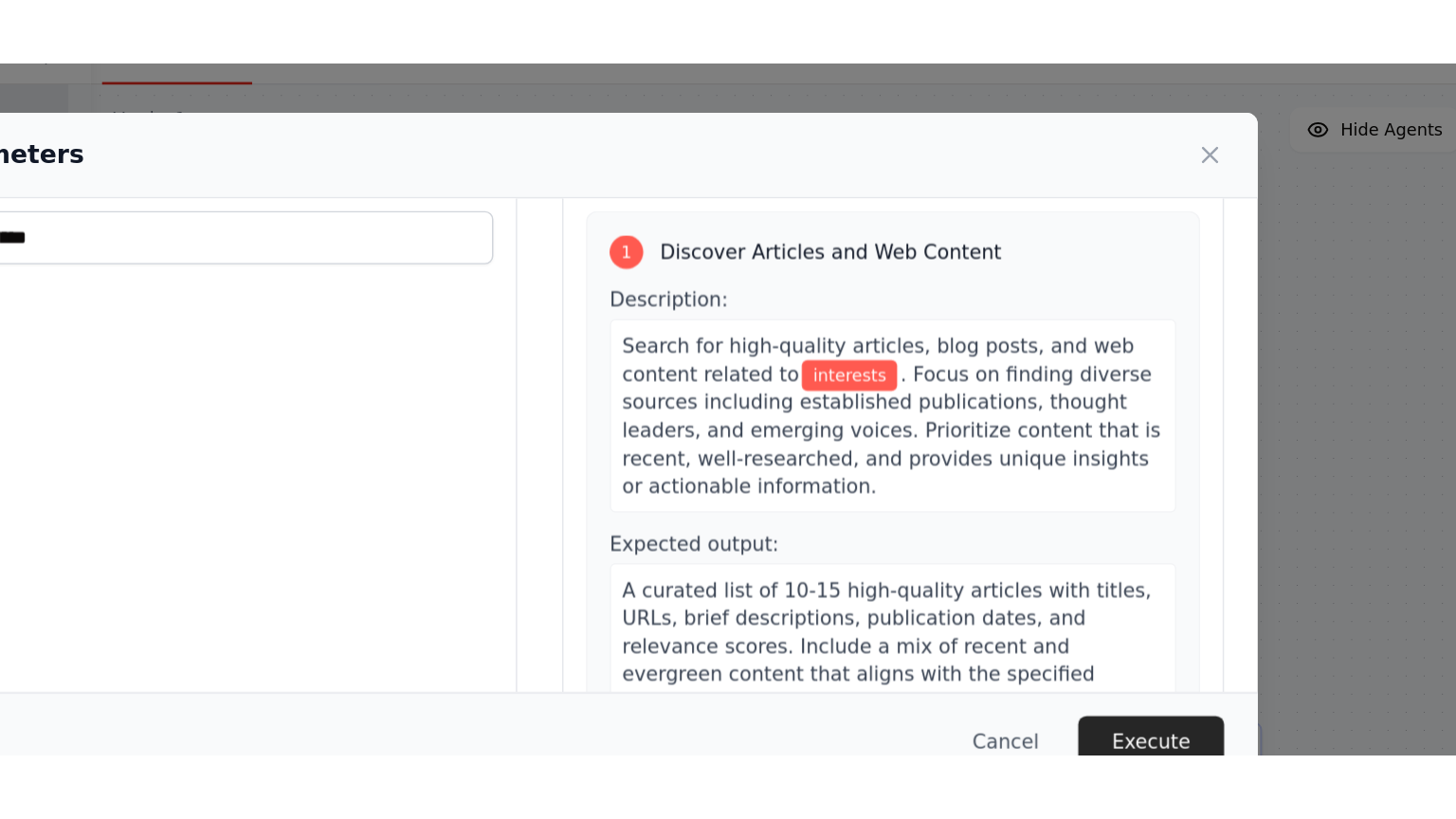
scroll to position [86, 0]
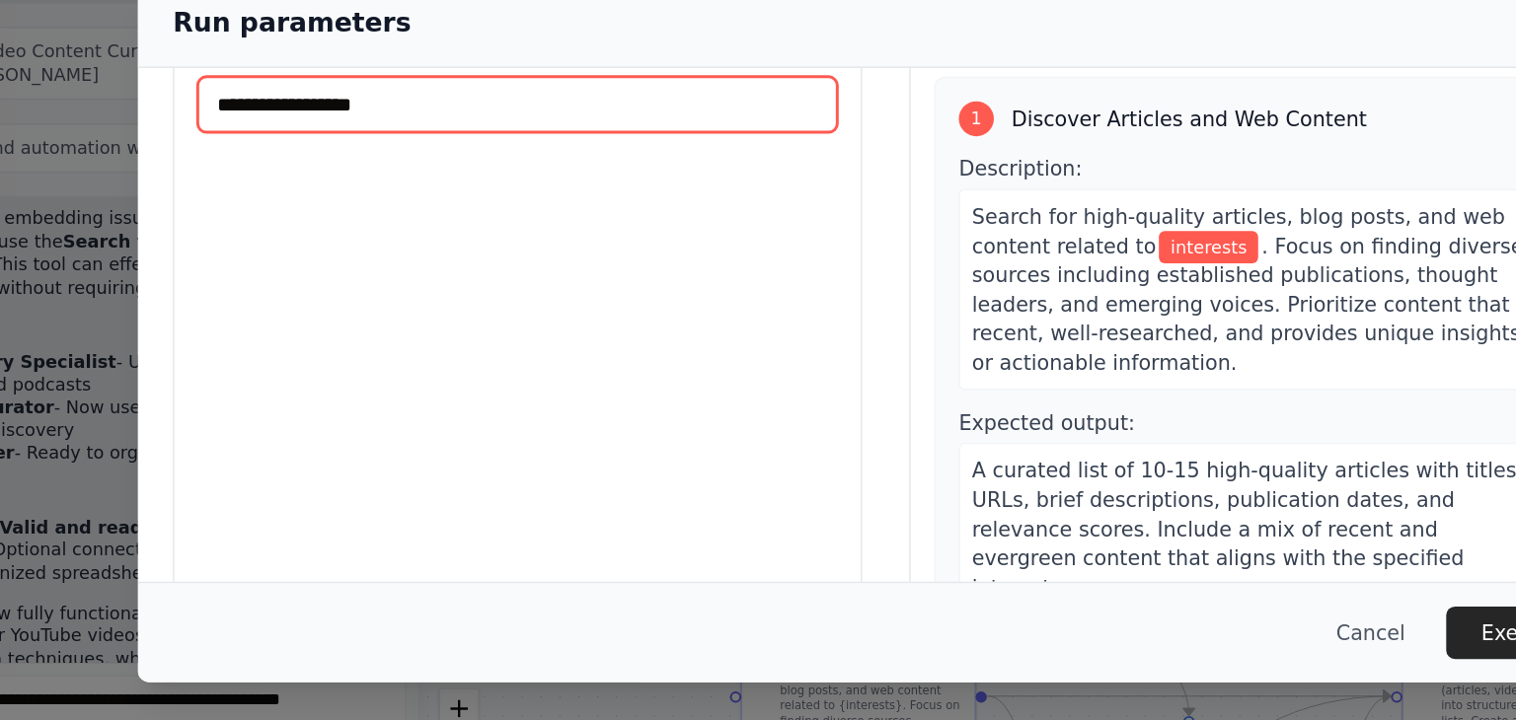
click at [502, 209] on input "interests *" at bounding box center [509, 208] width 432 height 38
type input "*******"
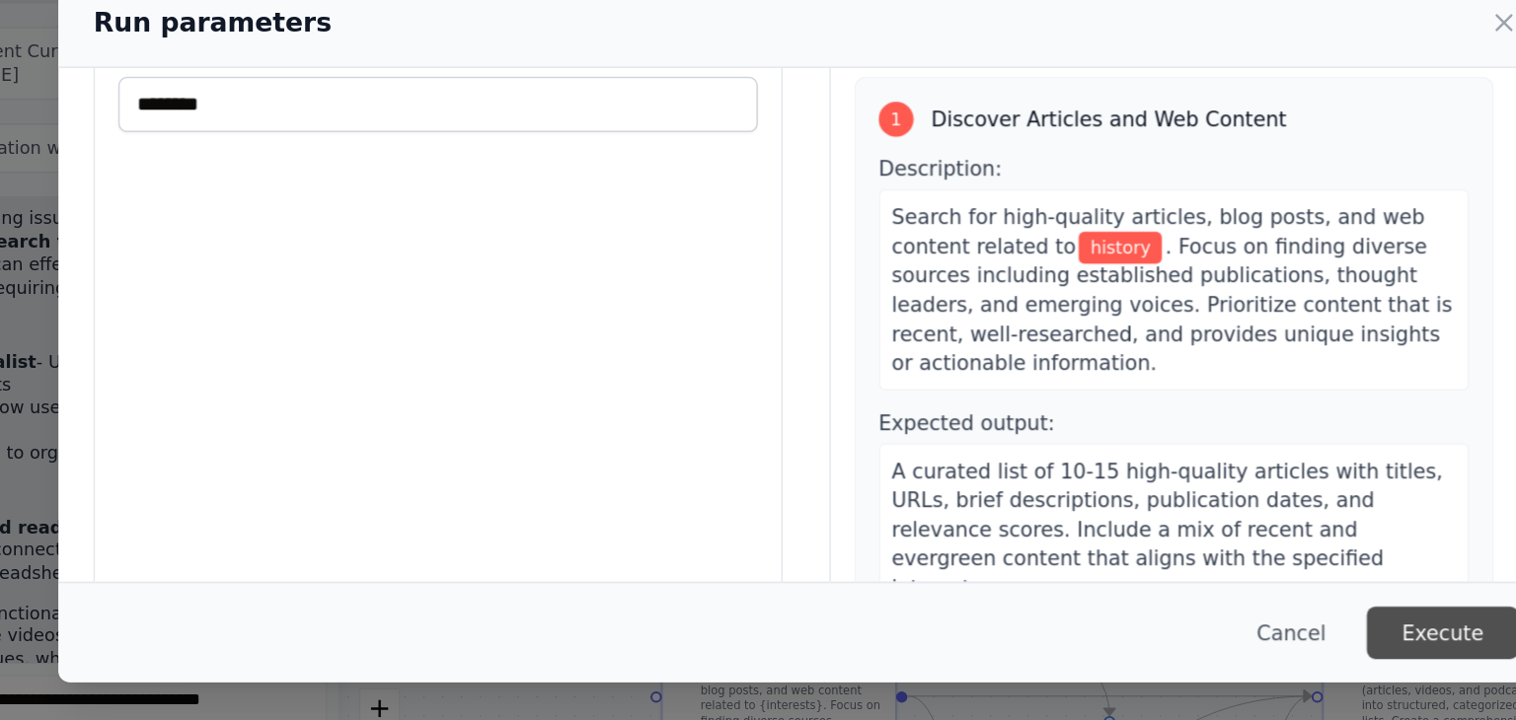
click at [1186, 566] on button "Execute" at bounding box center [1188, 565] width 103 height 36
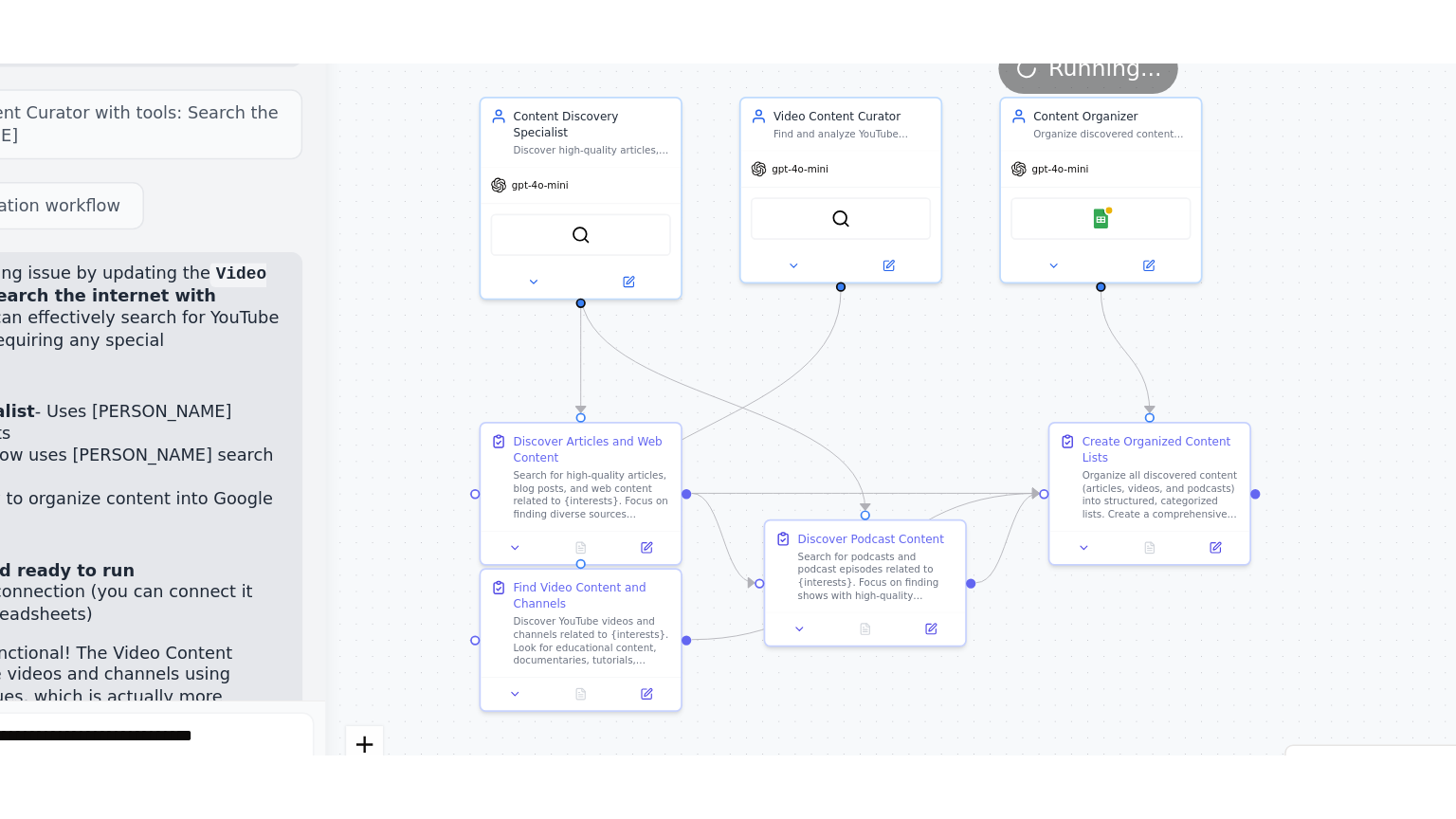
scroll to position [2213, 0]
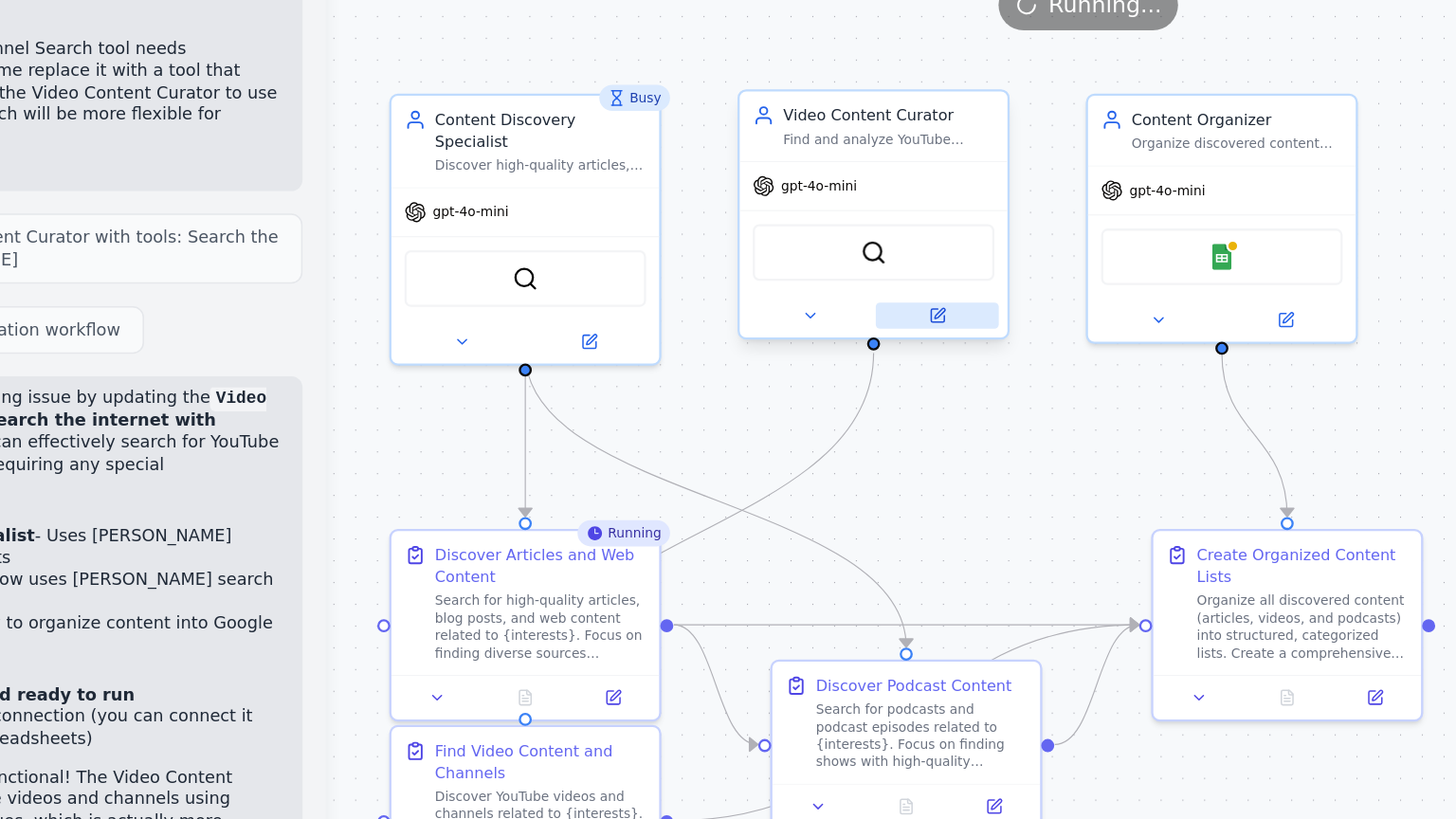
click at [843, 349] on button at bounding box center [837, 344] width 84 height 18
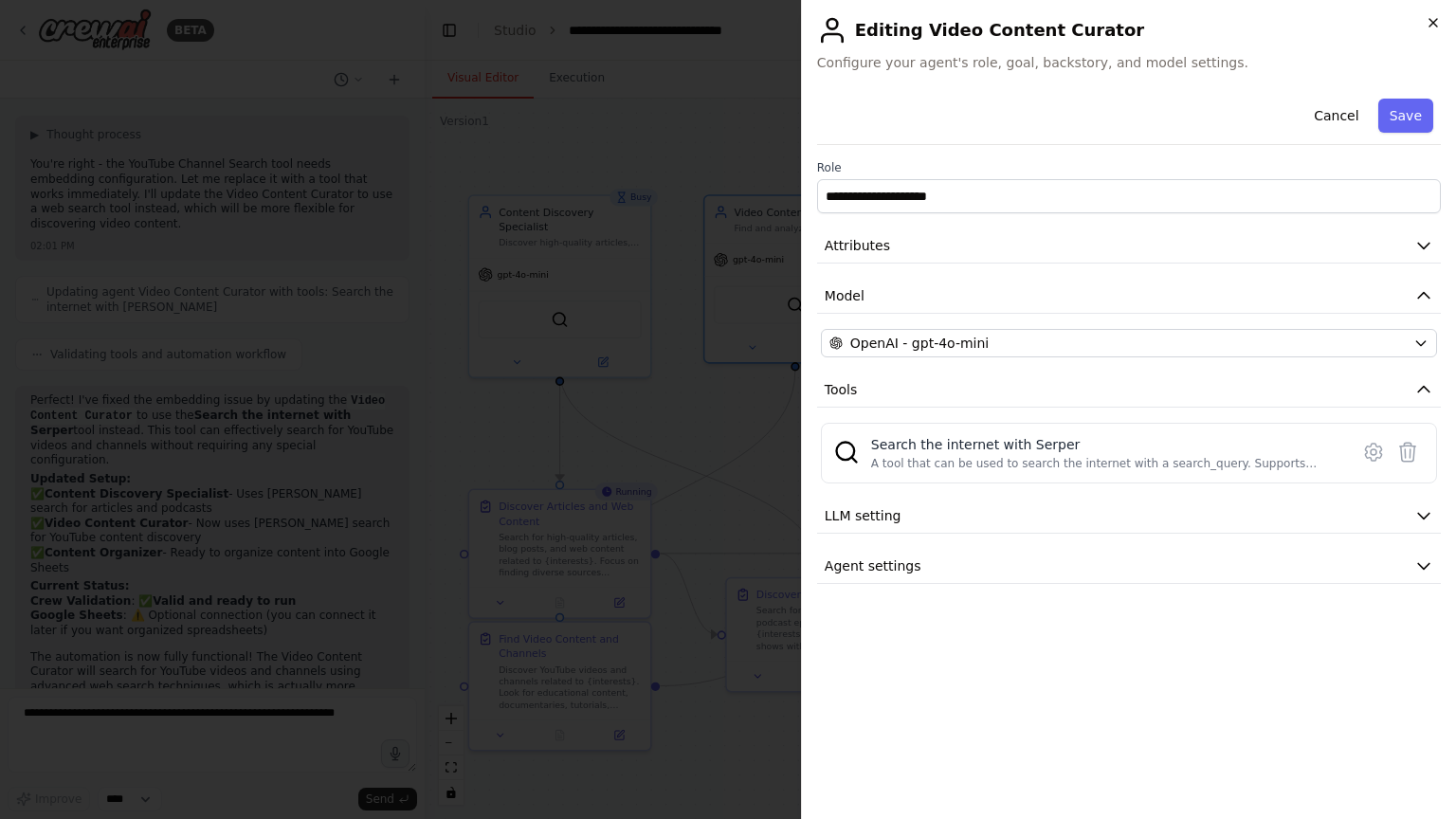
click at [1430, 25] on icon "button" at bounding box center [1433, 23] width 8 height 8
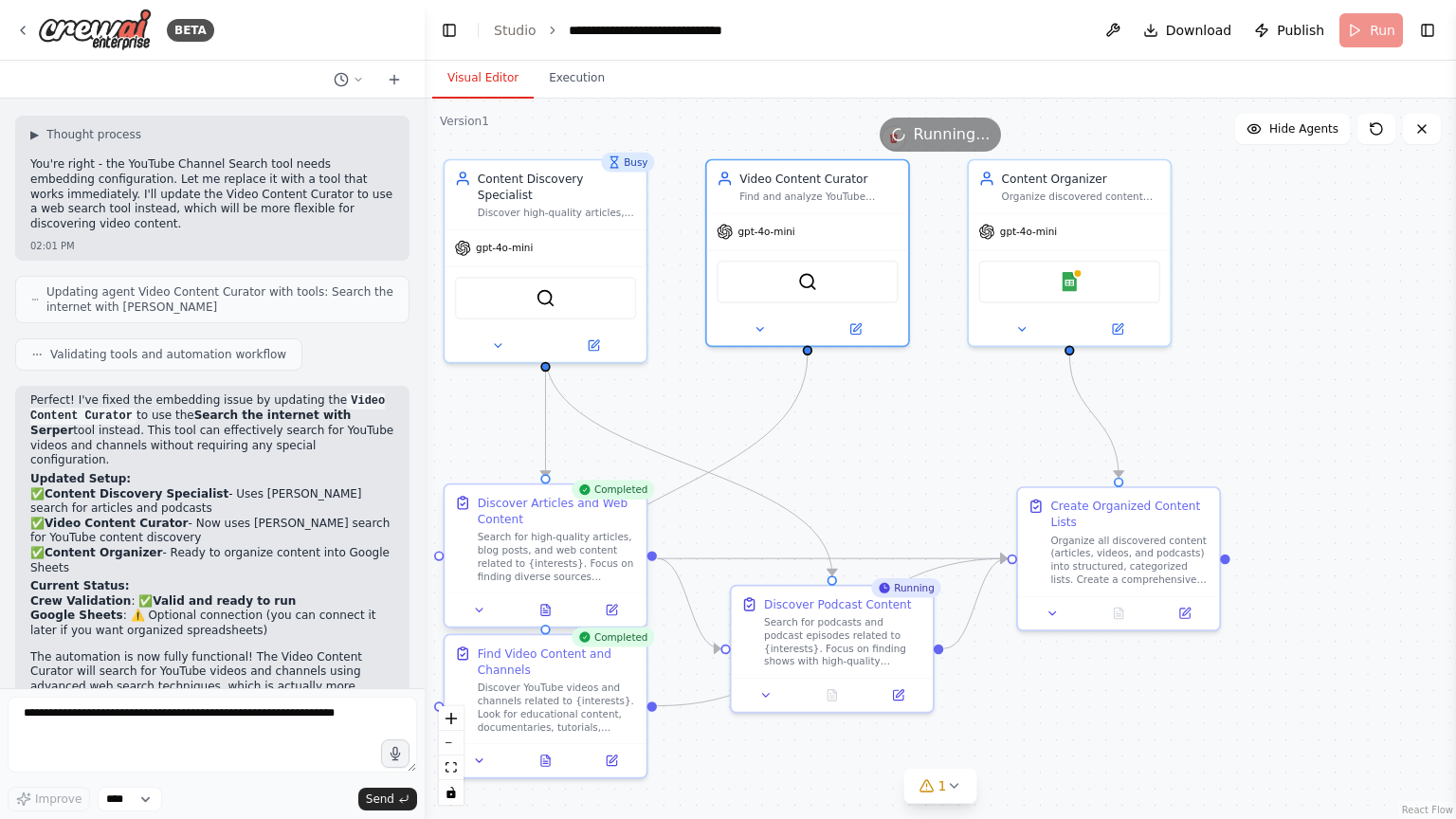
click at [545, 595] on div at bounding box center [545, 609] width 201 height 34
click at [541, 604] on icon at bounding box center [546, 611] width 13 height 13
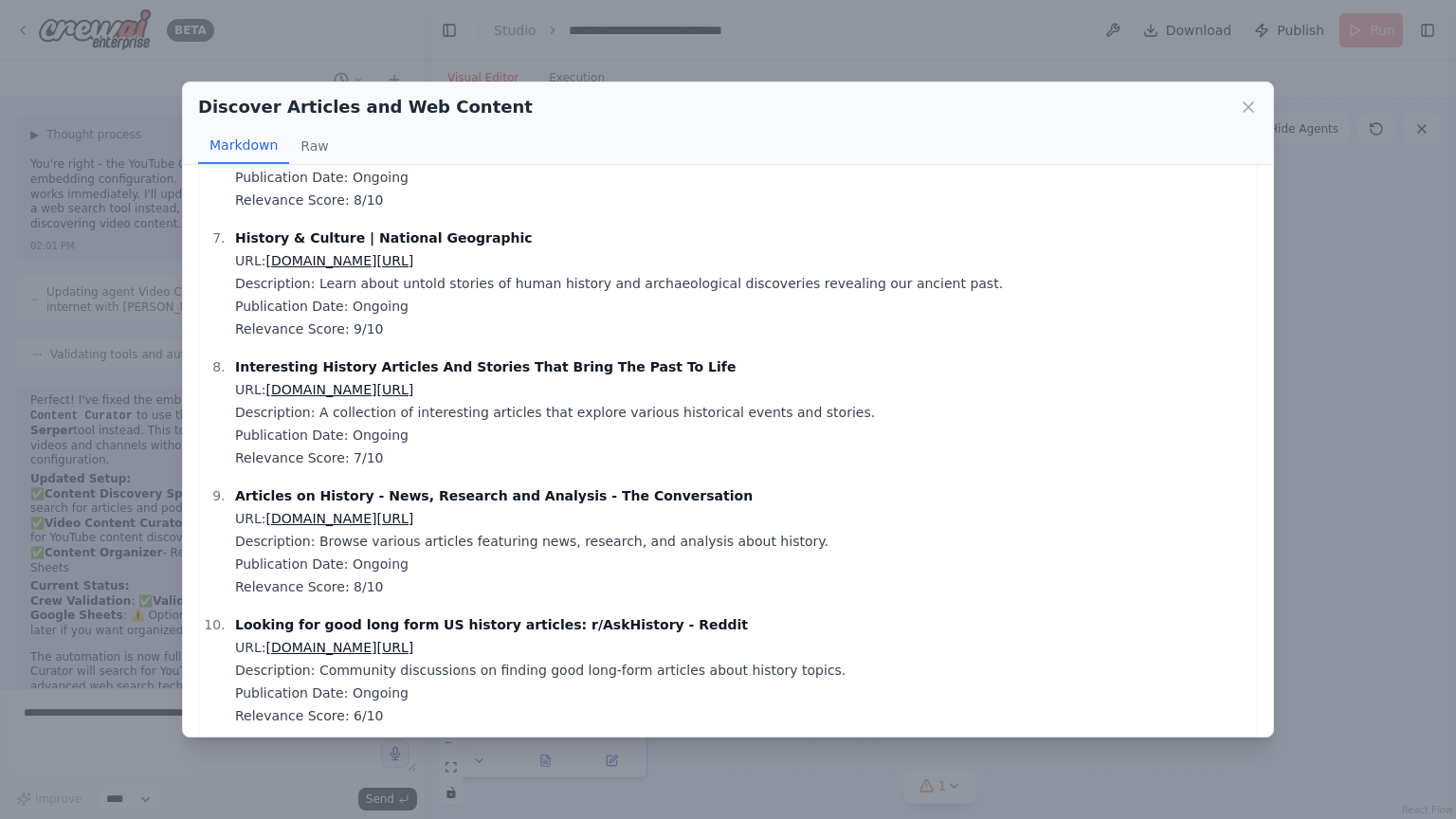
scroll to position [783, 0]
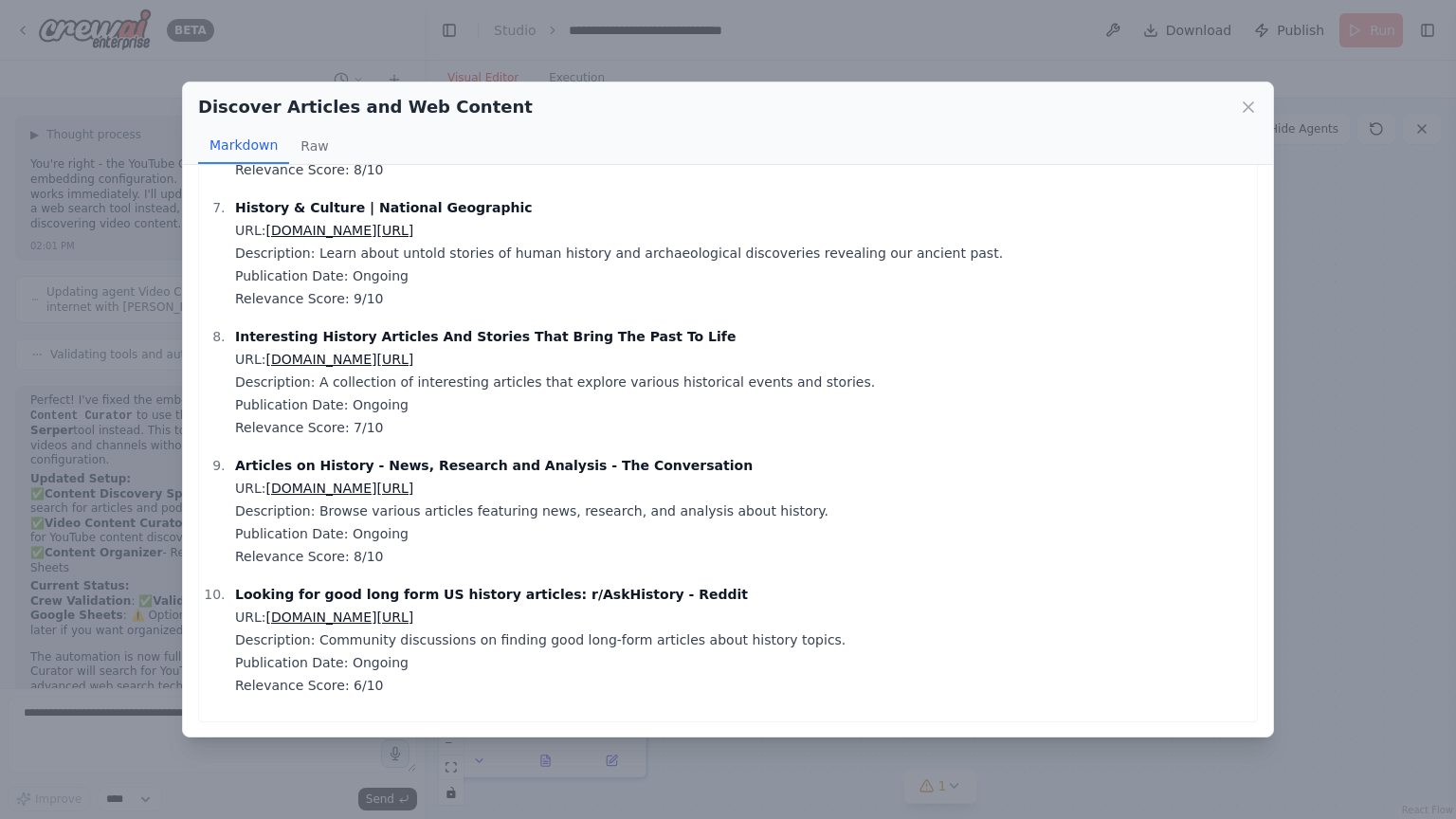
click at [1329, 200] on div "Discover Articles and Web Content Markdown Raw History Today | The World's Lead…" at bounding box center [728, 409] width 1456 height 819
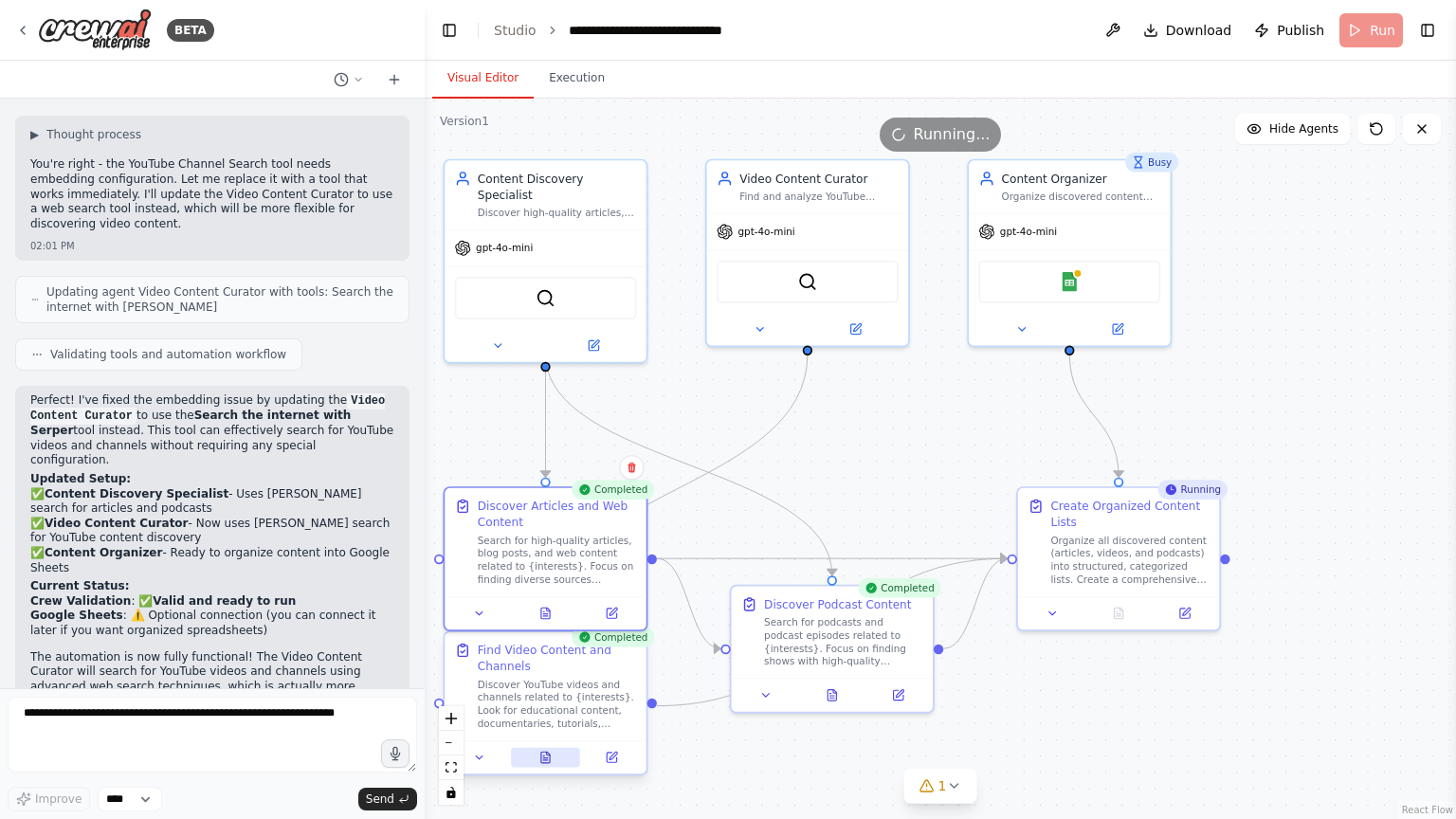
click at [559, 690] on button at bounding box center [546, 758] width 69 height 20
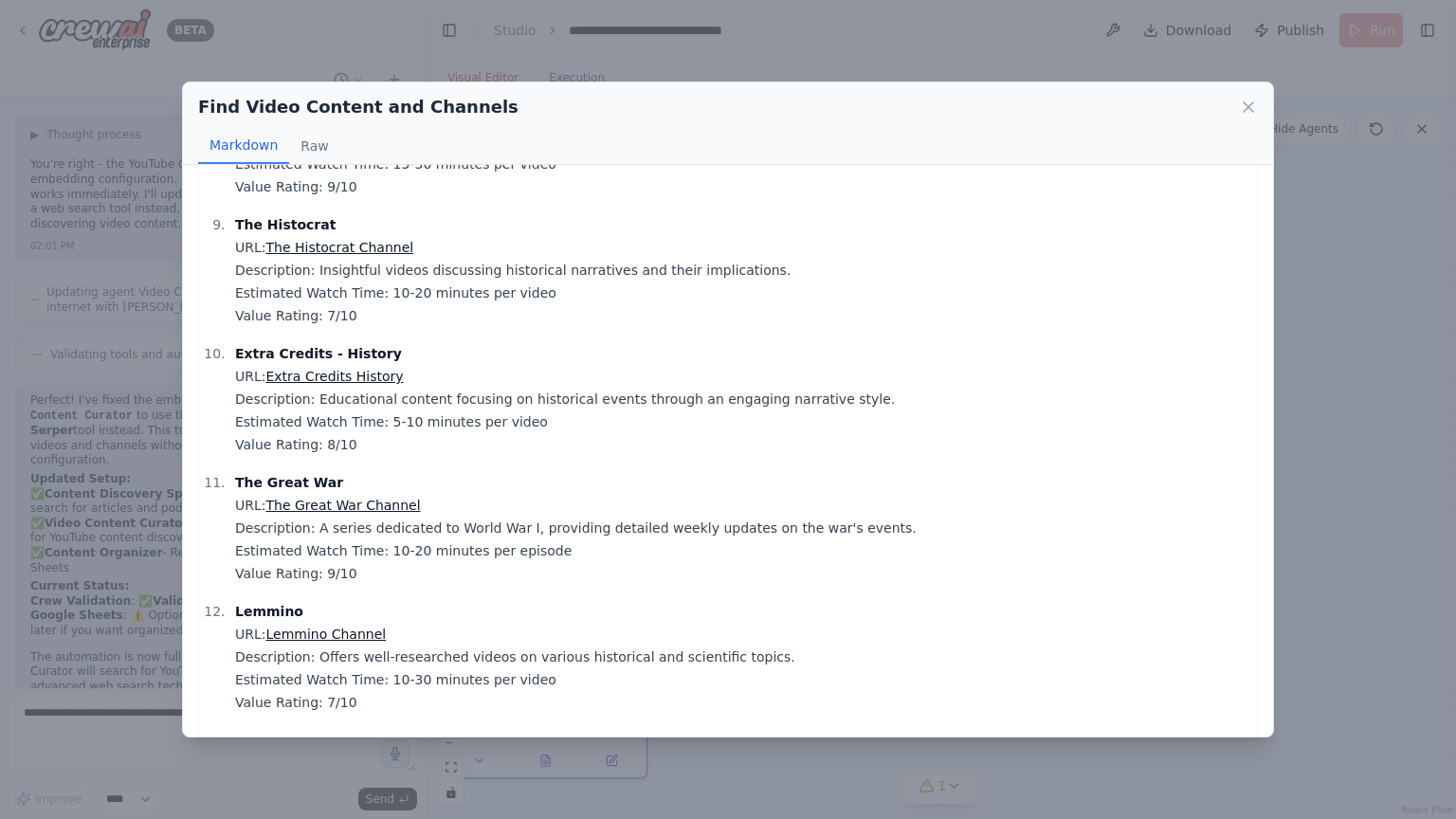
scroll to position [1063, 0]
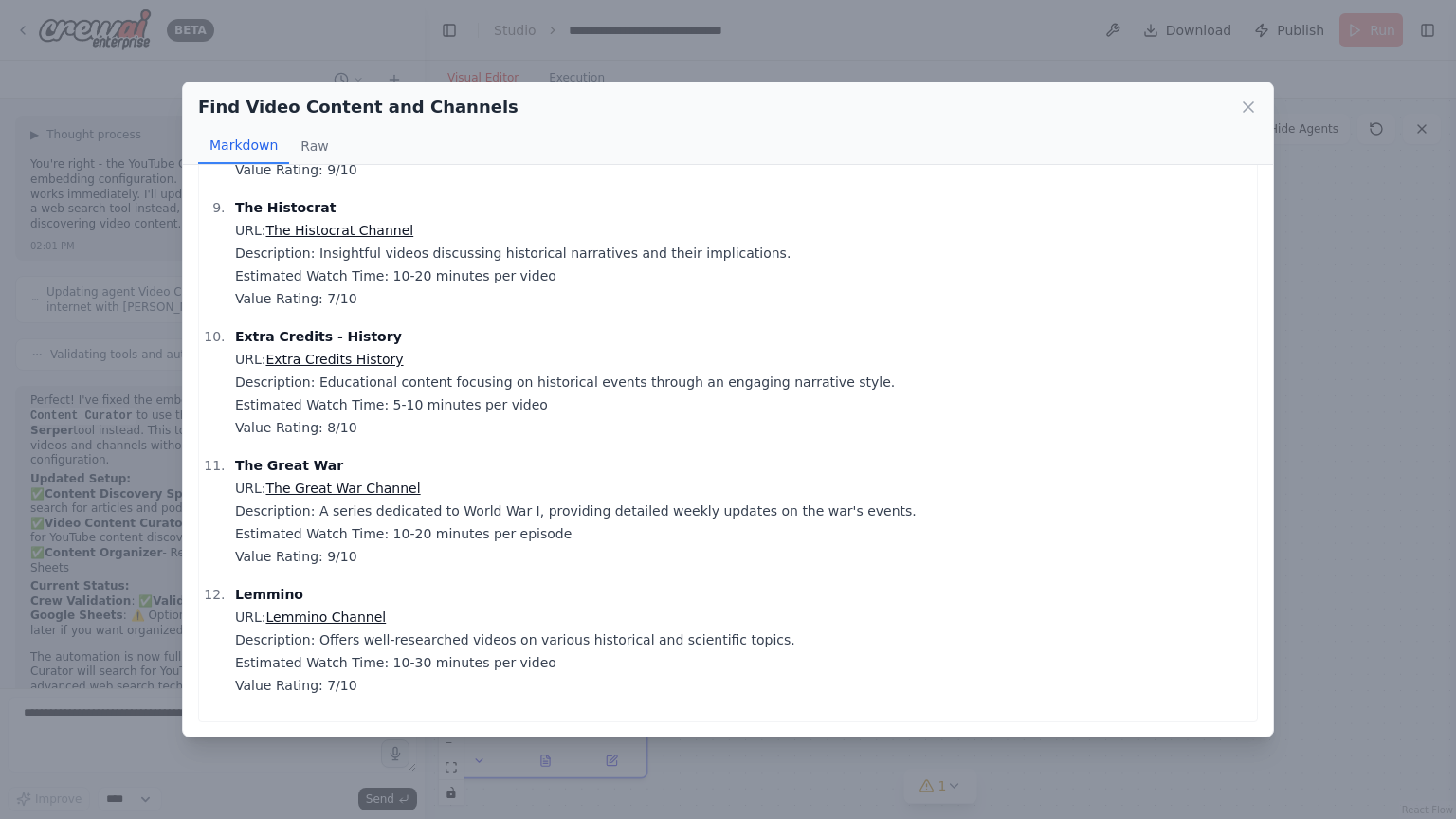
click at [1435, 271] on div "Find Video Content and Channels Markdown Raw Here is a curated list of YouTube …" at bounding box center [728, 409] width 1456 height 819
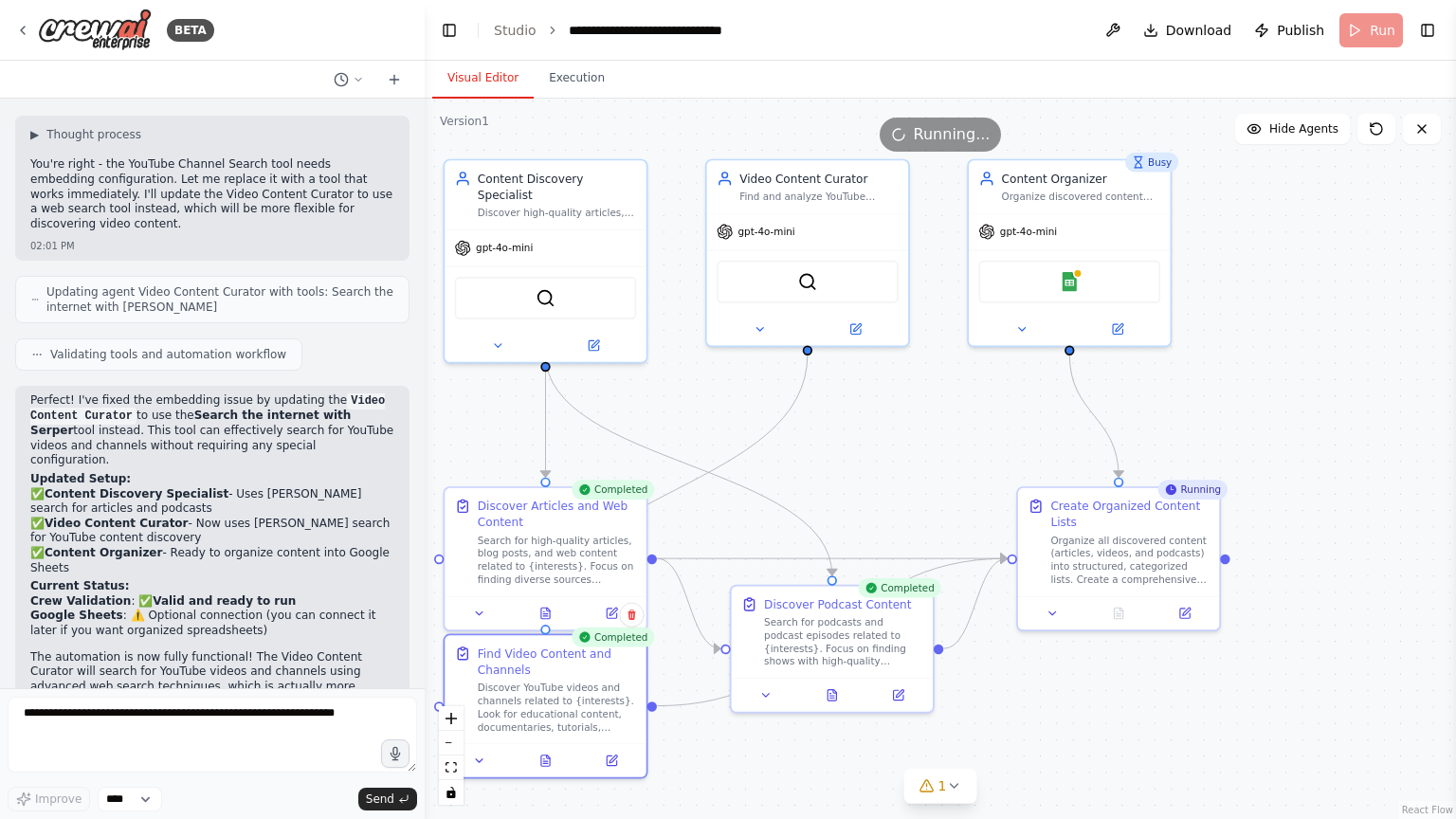
click at [1274, 371] on div ".deletable-edge-delete-btn { width: 20px; height: 20px; border: 0px solid #ffff…" at bounding box center [940, 459] width 1031 height 720
click at [572, 89] on button "Execution" at bounding box center [577, 78] width 86 height 39
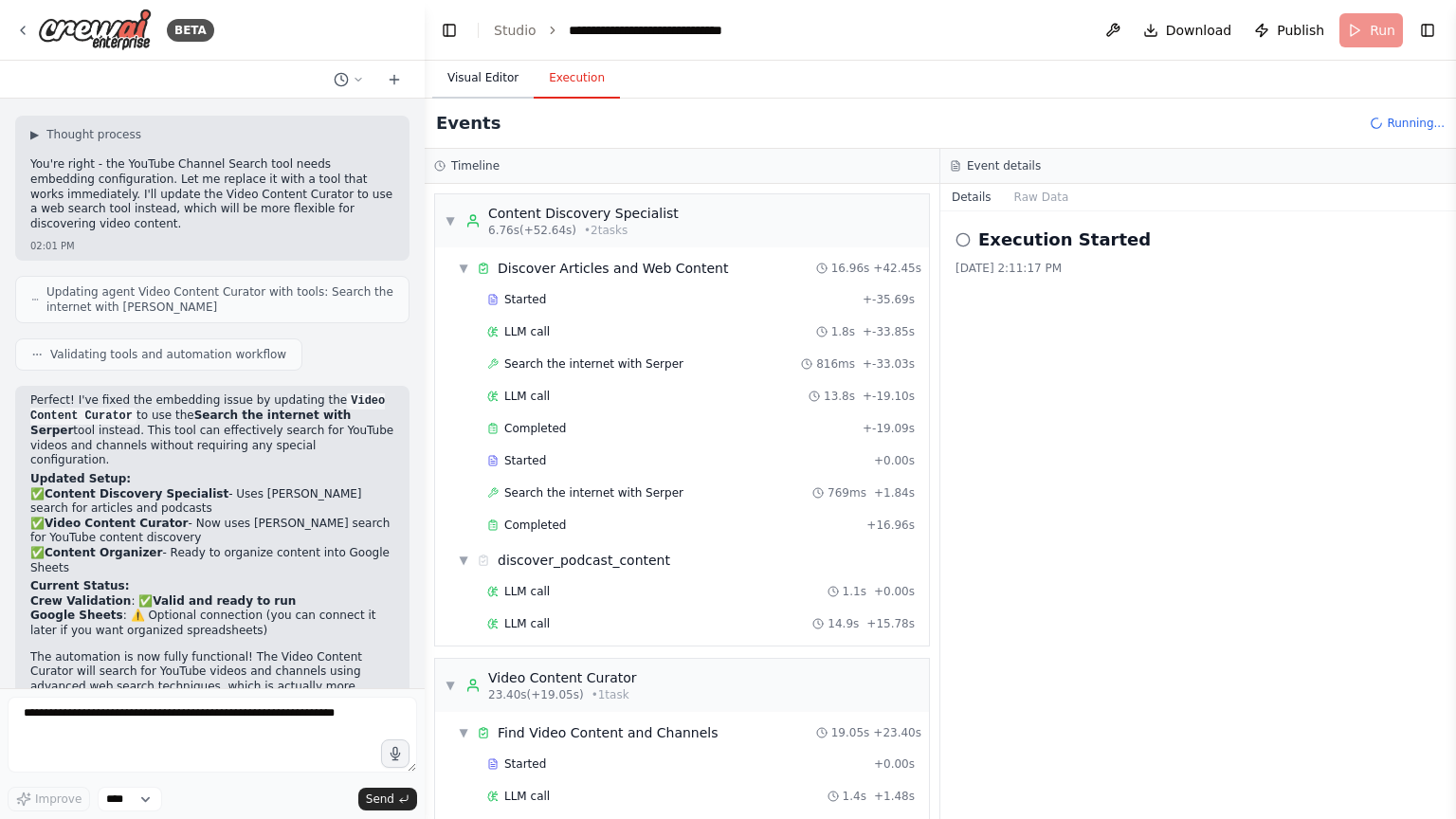
click at [495, 69] on button "Visual Editor" at bounding box center [483, 78] width 102 height 39
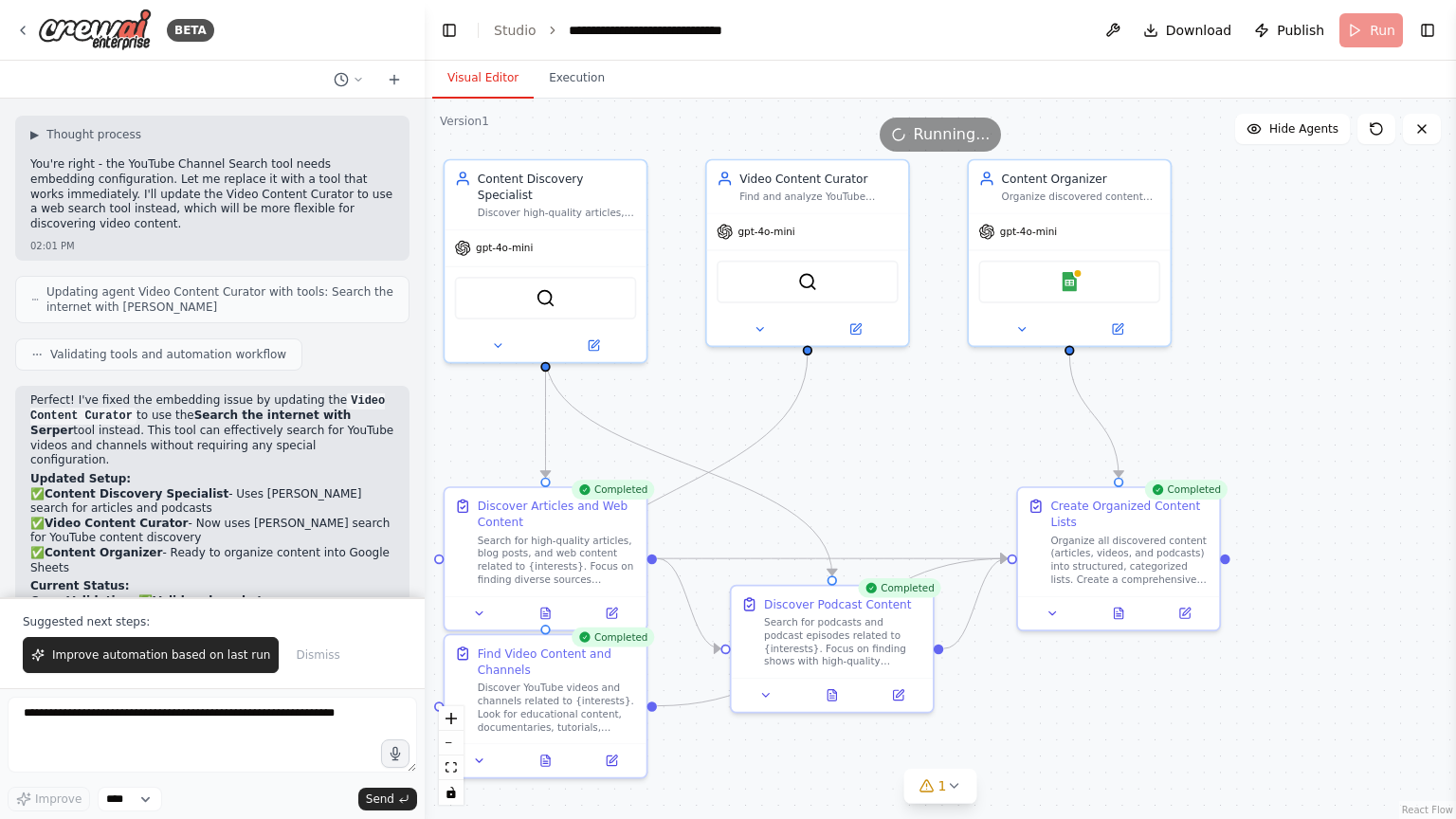
scroll to position [2302, 0]
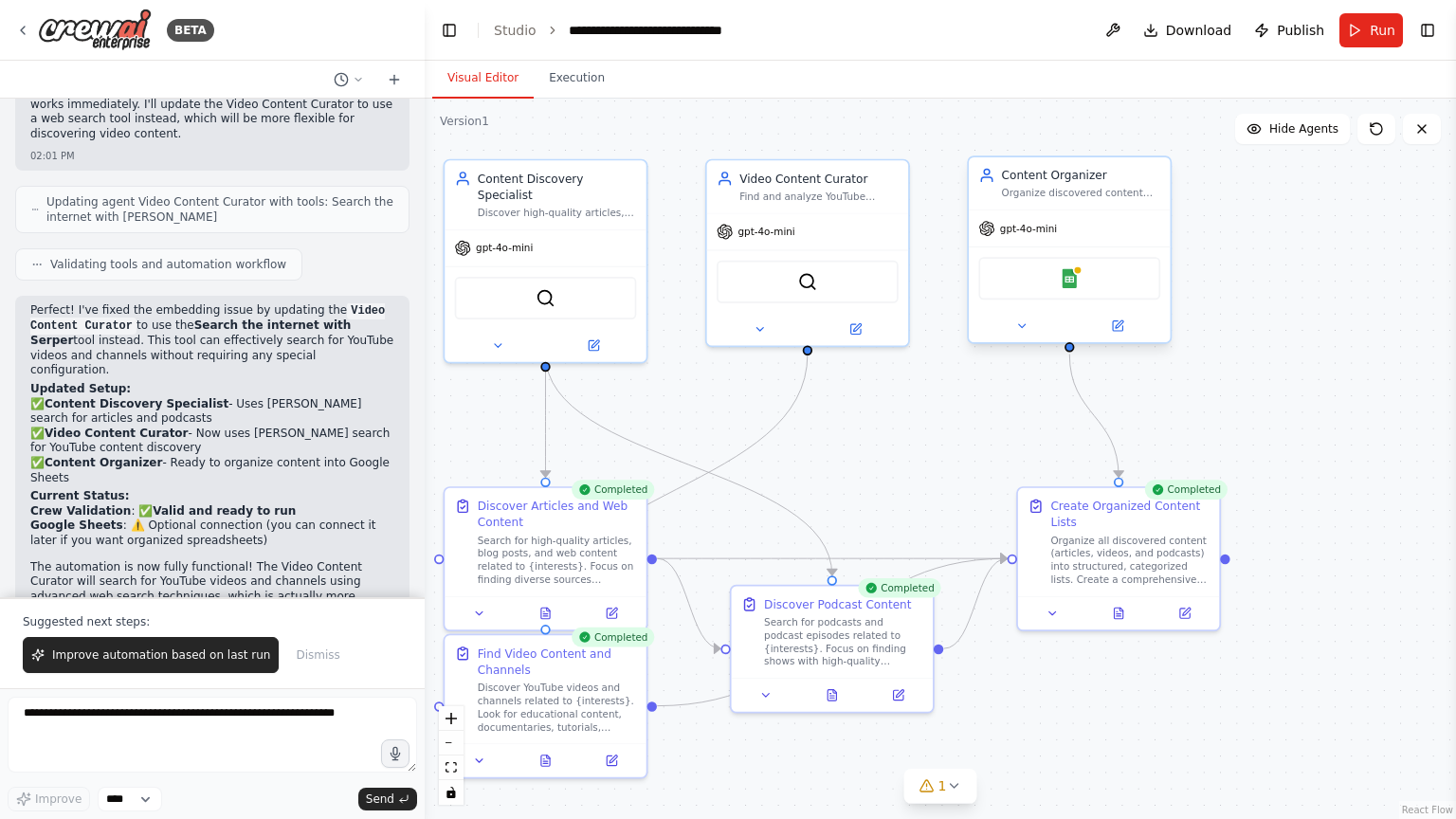
click at [1087, 240] on div "gpt-4o-mini" at bounding box center [1069, 229] width 201 height 36
click at [1071, 265] on div "Google Sheets" at bounding box center [1069, 277] width 182 height 42
click at [1064, 275] on img at bounding box center [1069, 277] width 20 height 20
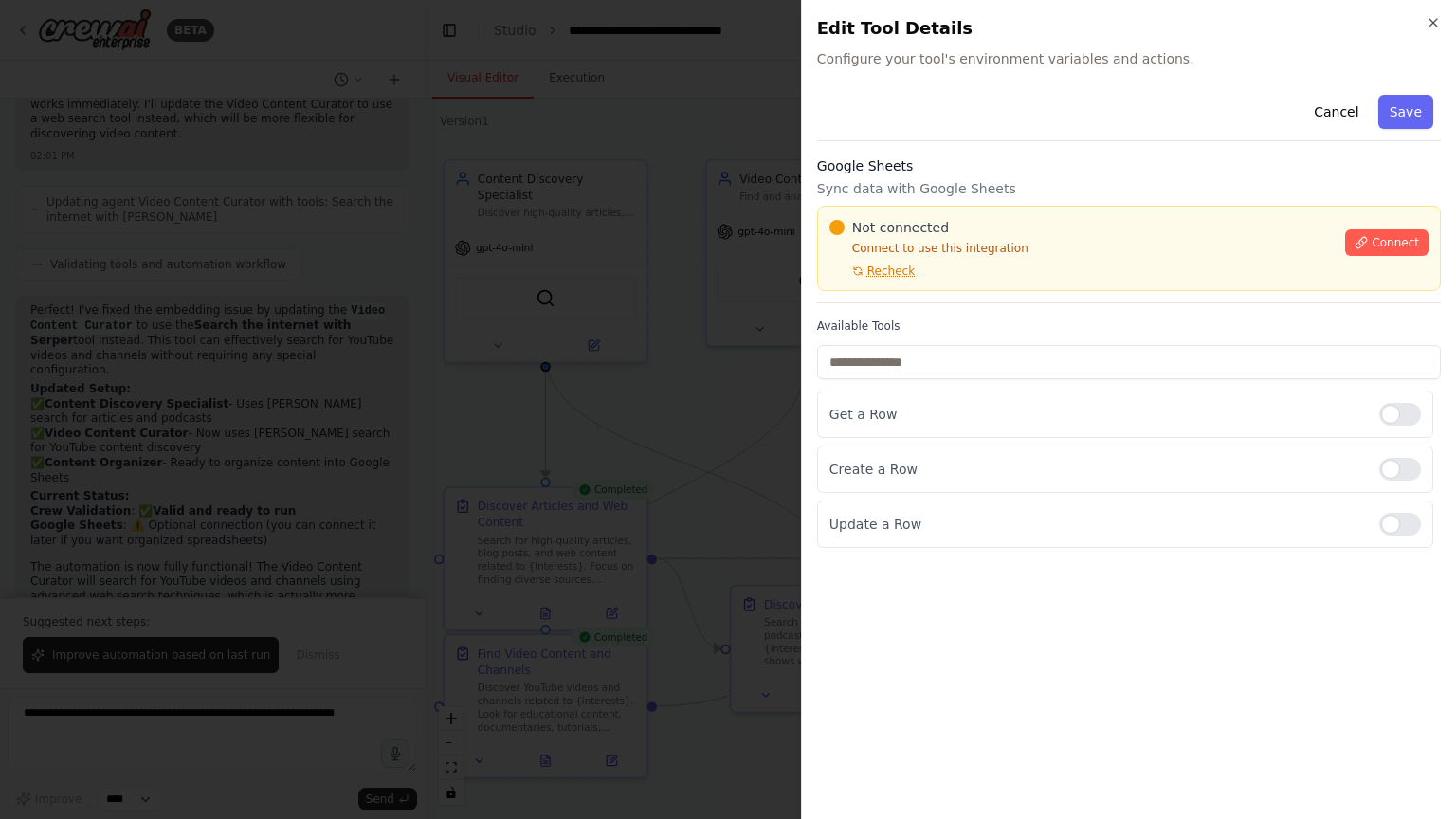
click at [739, 397] on div at bounding box center [728, 409] width 1456 height 819
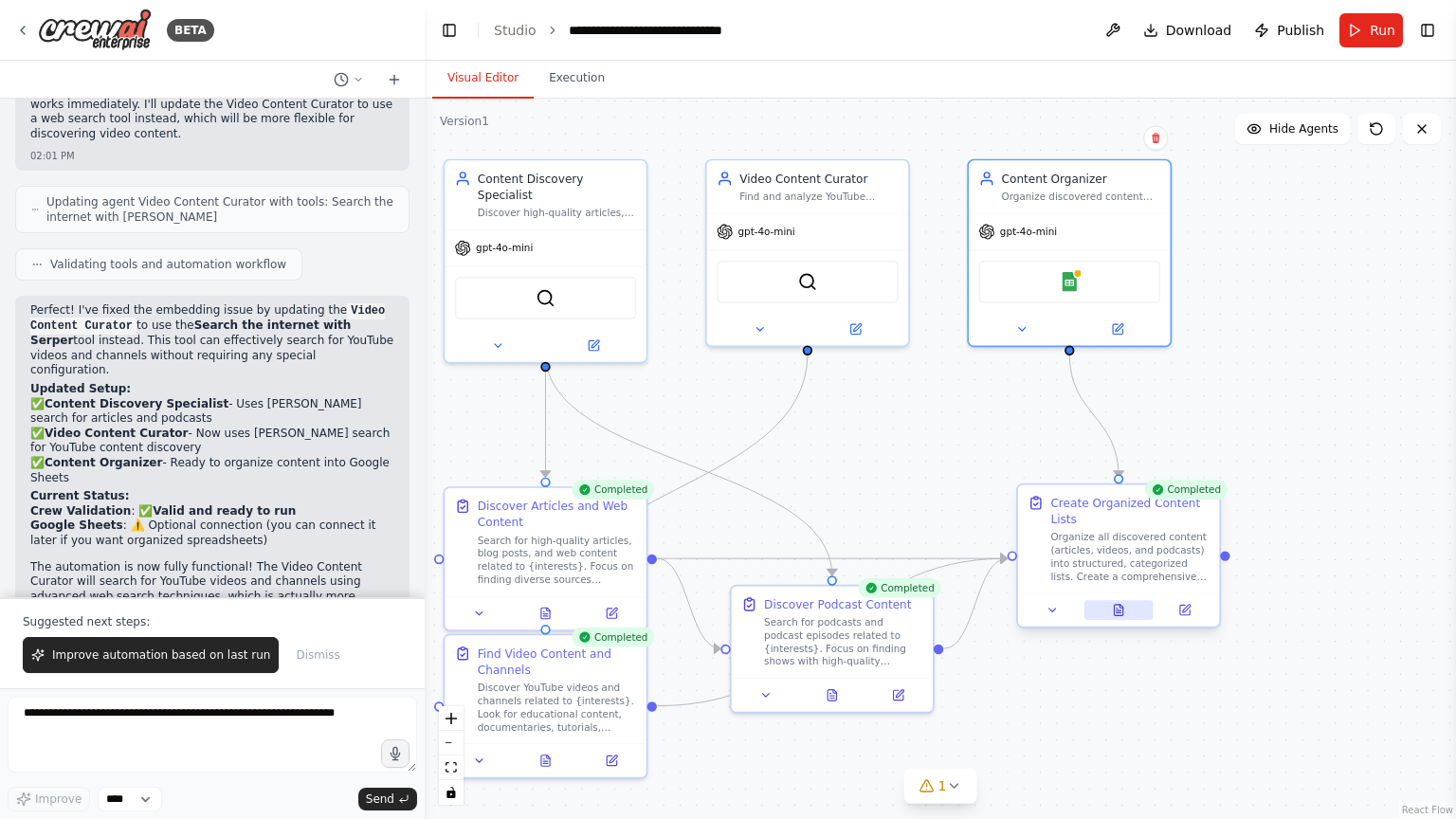
click at [1115, 606] on icon at bounding box center [1119, 611] width 9 height 12
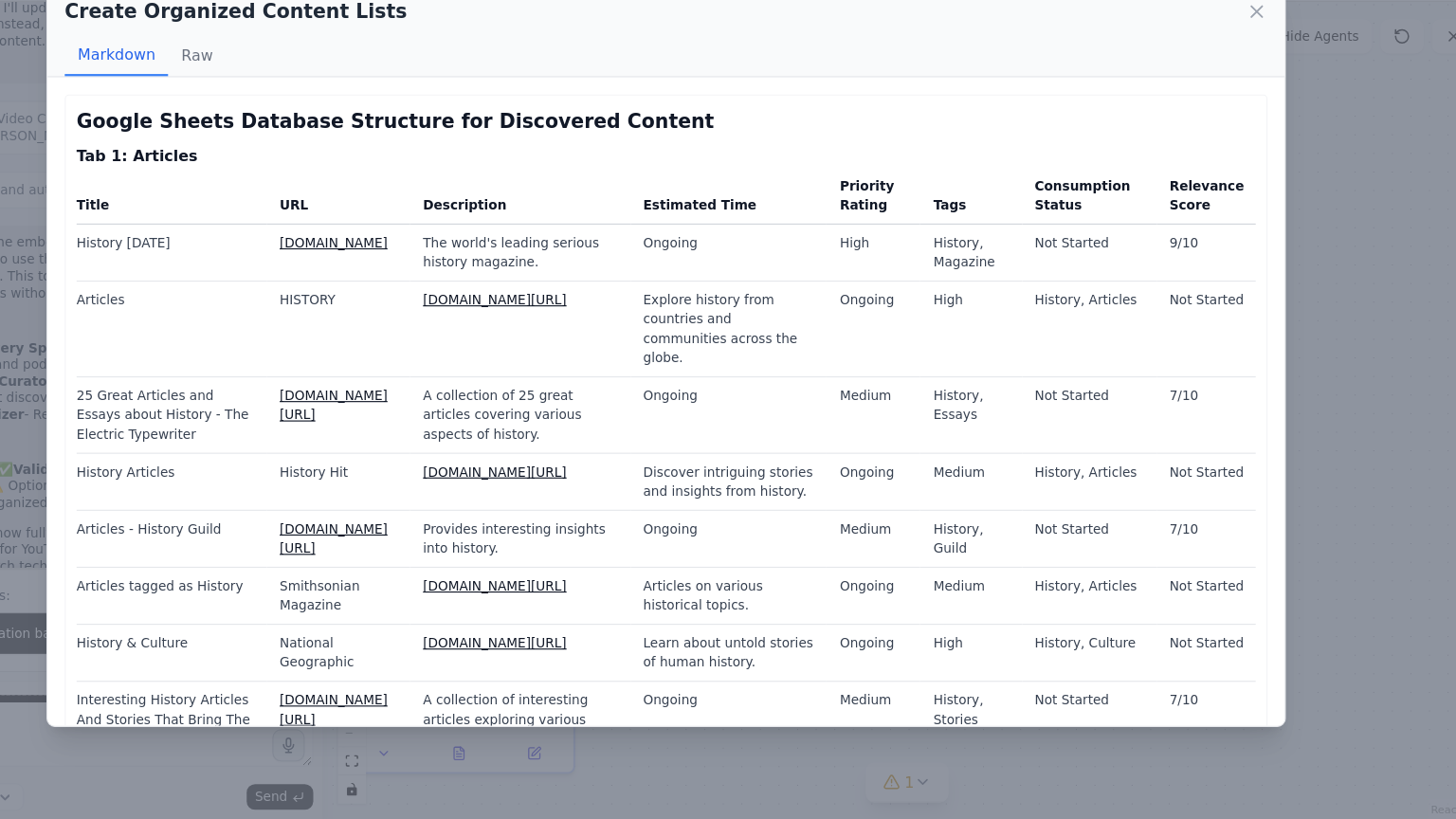
scroll to position [0, 0]
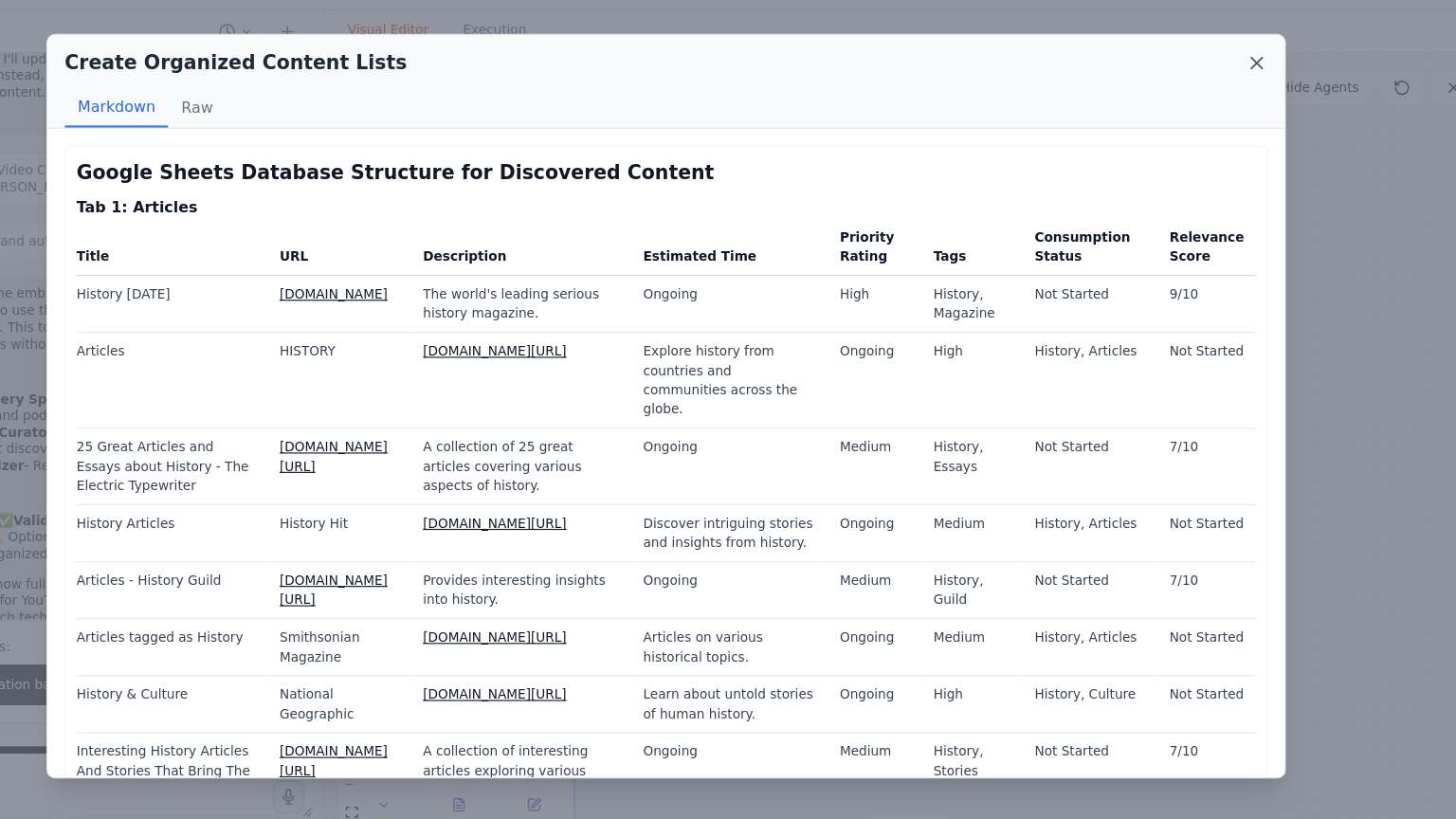
click at [1249, 106] on icon at bounding box center [1249, 108] width 19 height 19
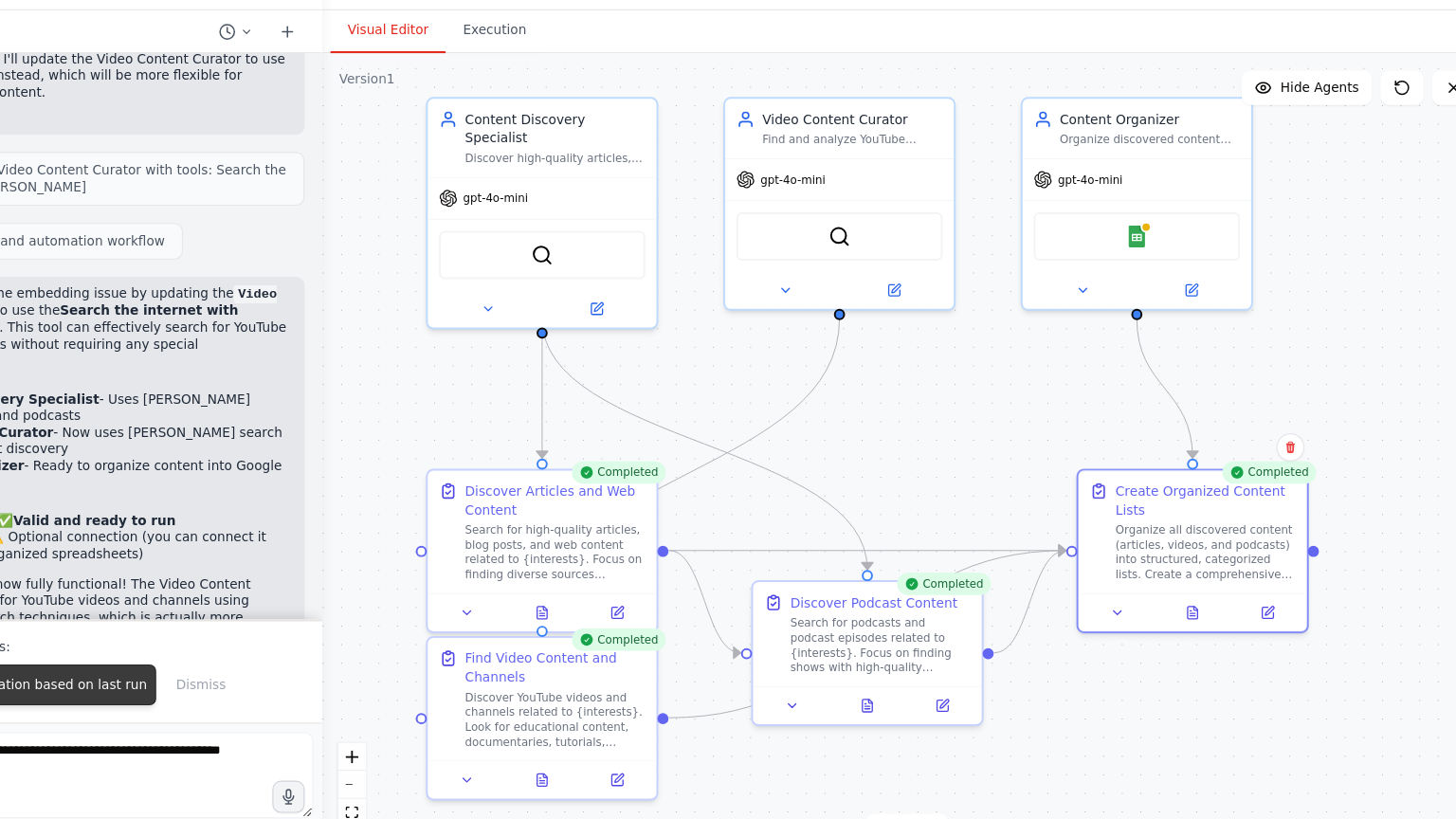
click at [201, 659] on span "Improve automation based on last run" at bounding box center [160, 655] width 218 height 15
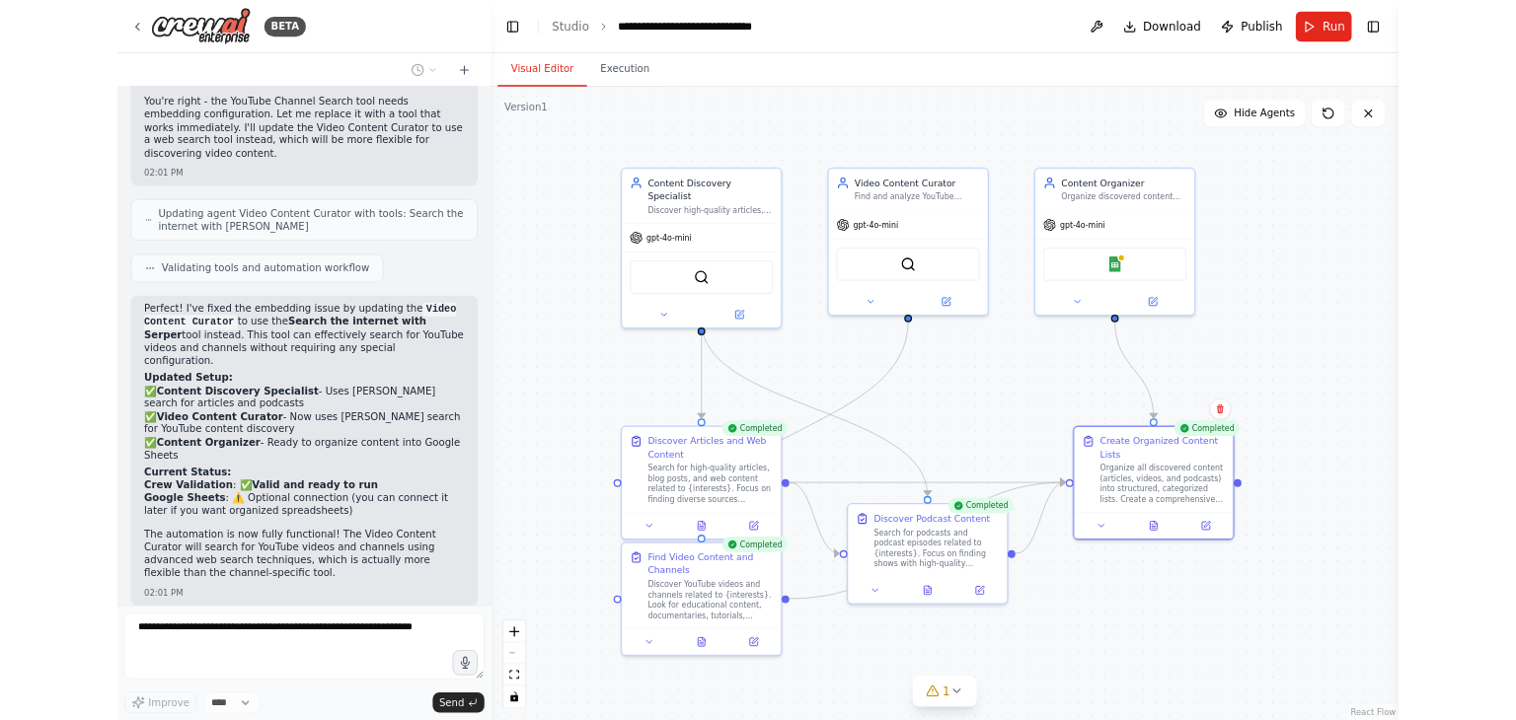
scroll to position [2488, 0]
